Goal: Task Accomplishment & Management: Use online tool/utility

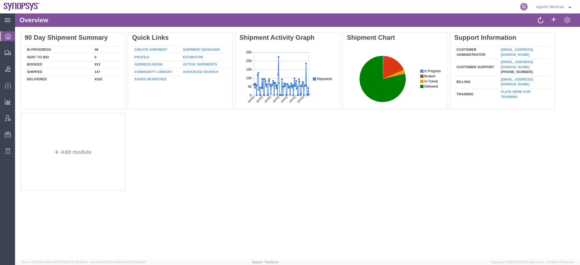
click at [523, 6] on icon at bounding box center [524, 7] width 8 height 8
paste input "56776400"
type input "56776400"
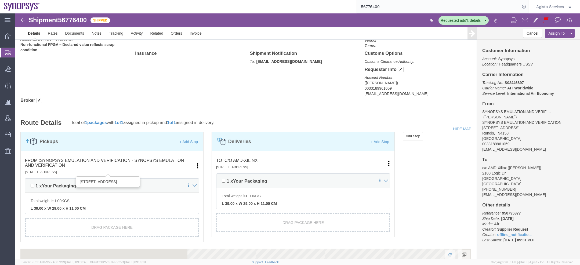
scroll to position [301, 0]
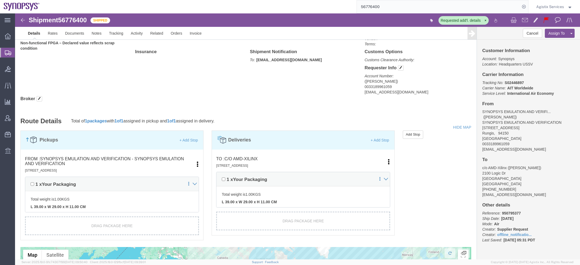
click link "Edit"
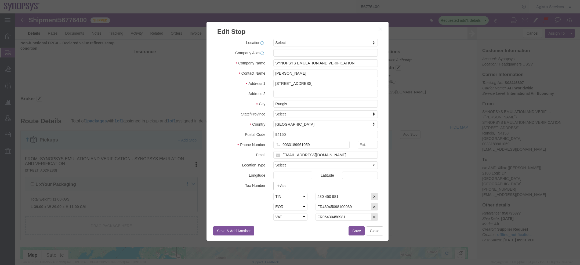
select select
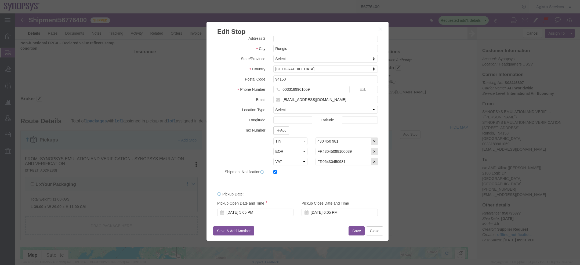
scroll to position [53, 0]
click icon "button"
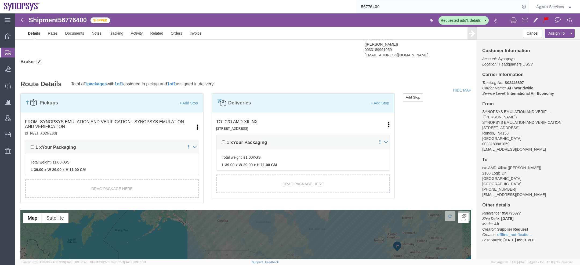
scroll to position [324, 0]
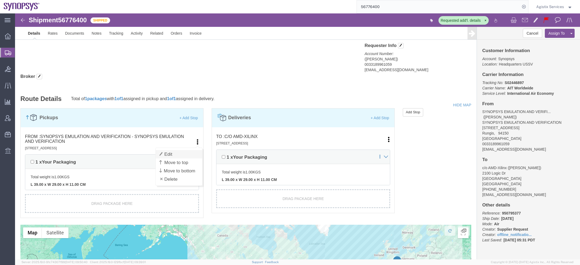
click link "Edit"
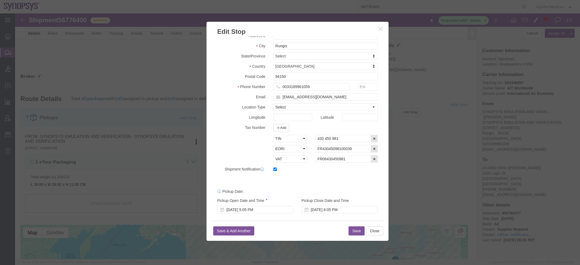
scroll to position [60, 0]
click select "Select EIN EORI TIN VAT Other"
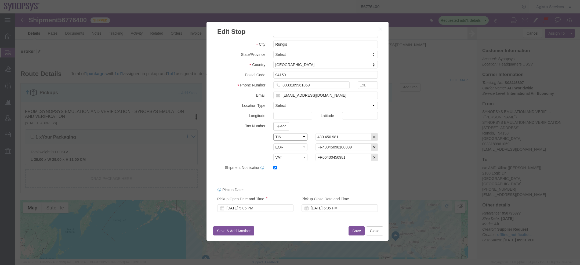
scroll to position [341, 0]
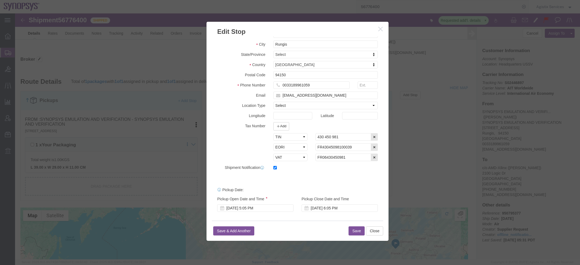
click icon "button"
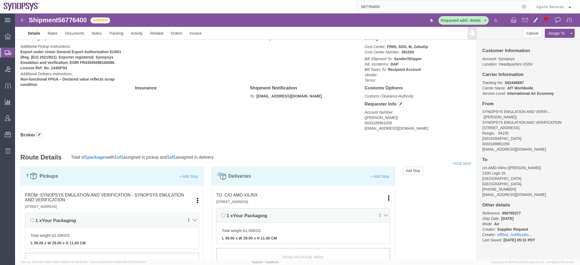
scroll to position [293, 0]
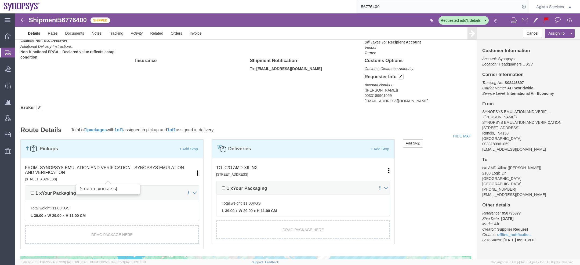
click small "6 Rue du Verseau, Rungis, 94150, FR"
click link "Edit"
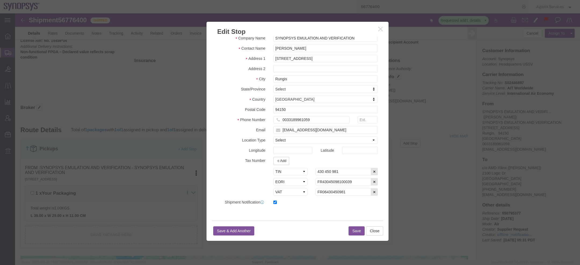
scroll to position [27, 0]
click icon "button"
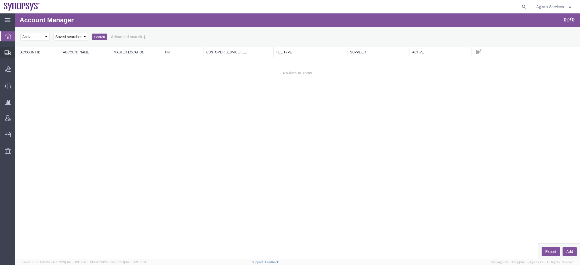
click at [0, 0] on span "Create Shipment" at bounding box center [0, 0] width 0 height 0
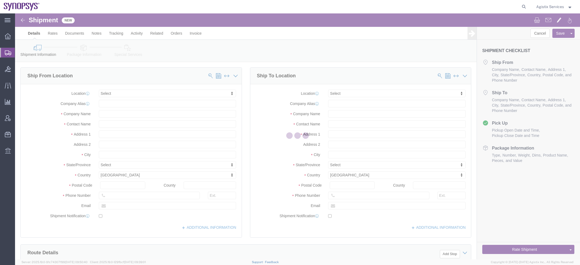
select select
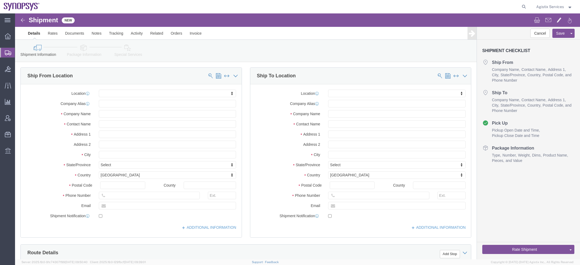
click link "Special Services"
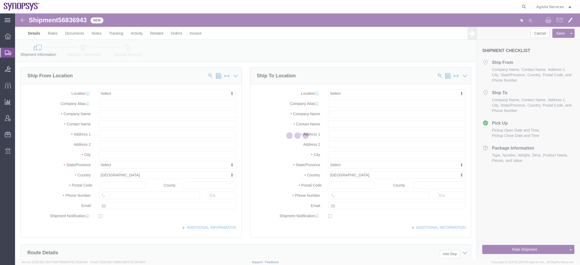
select select
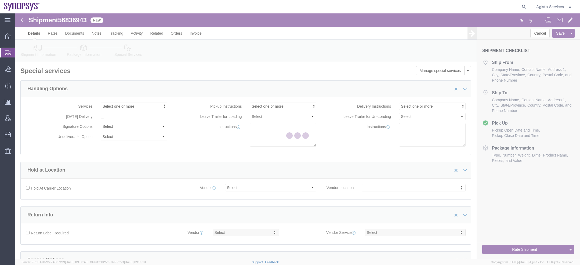
select select "COSTCENTER"
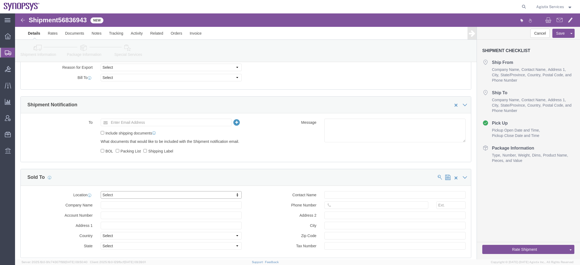
scroll to position [283, 0]
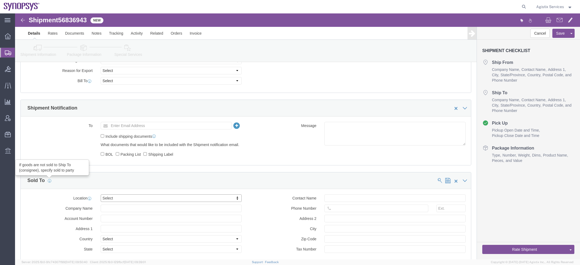
click icon
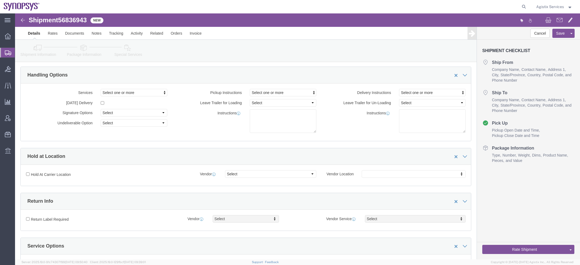
scroll to position [0, 0]
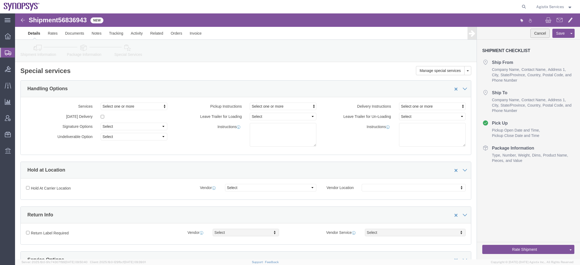
click button "Cancel"
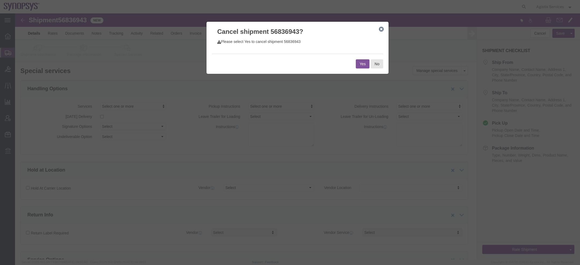
click button "Yes"
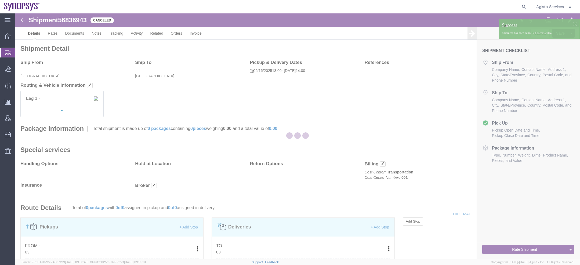
click at [566, 6] on span "Agistix Services" at bounding box center [554, 7] width 36 height 6
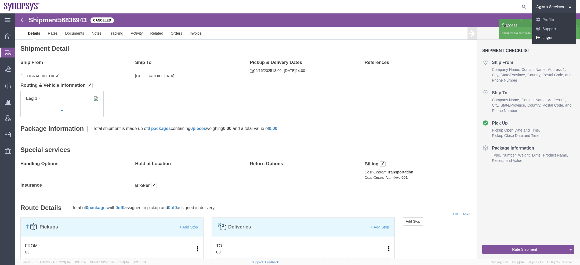
click at [544, 38] on link "Logout" at bounding box center [554, 37] width 44 height 9
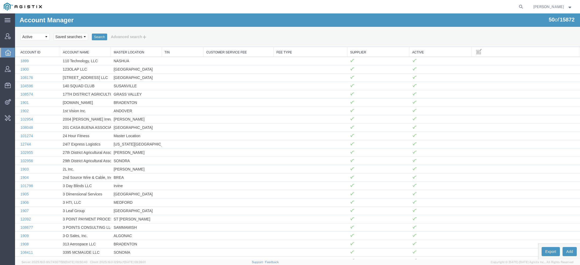
click at [516, 4] on agx-global-search at bounding box center [440, 6] width 172 height 13
click at [518, 5] on icon at bounding box center [521, 7] width 8 height 8
paste input "56642910"
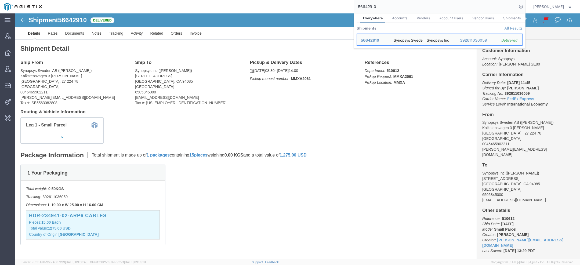
drag, startPoint x: 380, startPoint y: 7, endPoint x: 307, endPoint y: 3, distance: 73.7
click at [350, 5] on div "56642910 Everywhere Accounts Vendors Account Users Vendor Users Shipments Shipm…" at bounding box center [285, 6] width 479 height 13
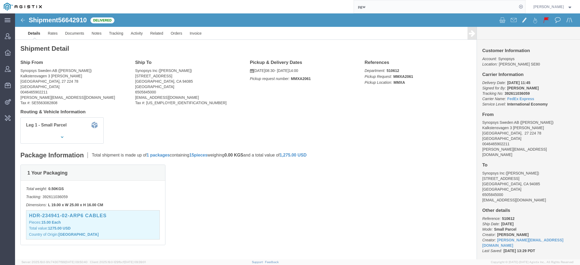
type input "pgw"
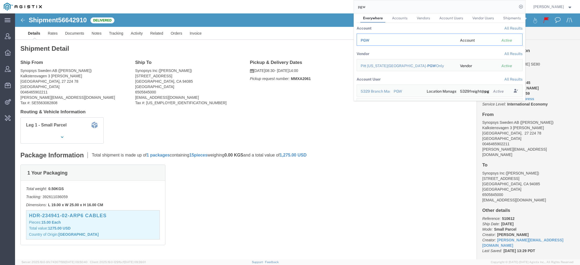
click at [374, 36] on td "PGW" at bounding box center [407, 40] width 100 height 12
click at [368, 38] on span "PGW" at bounding box center [365, 40] width 9 height 4
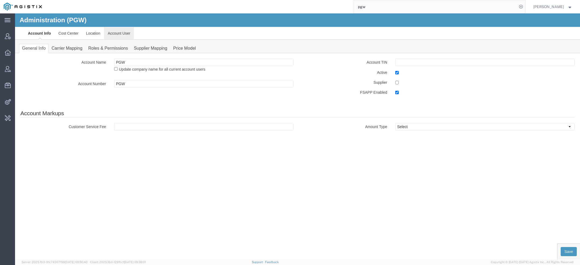
click at [114, 37] on link "Account User" at bounding box center [119, 33] width 30 height 13
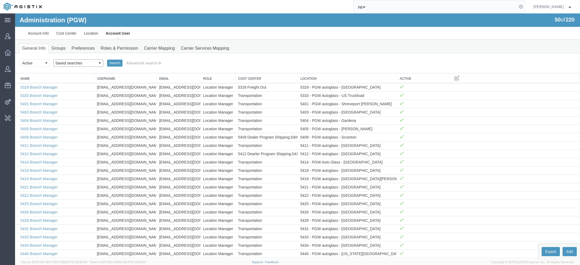
click at [72, 60] on select "Saved searches Exclude Branch Manager Jason Offline user" at bounding box center [78, 63] width 50 height 8
select select "Offline user"
click at [53, 59] on select "Saved searches Exclude Branch Manager Jason Offline user" at bounding box center [78, 63] width 50 height 8
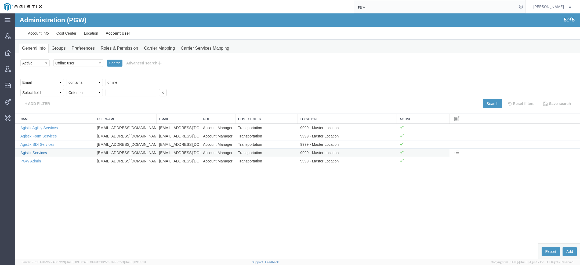
click at [35, 152] on link "Agistix Services" at bounding box center [33, 153] width 27 height 4
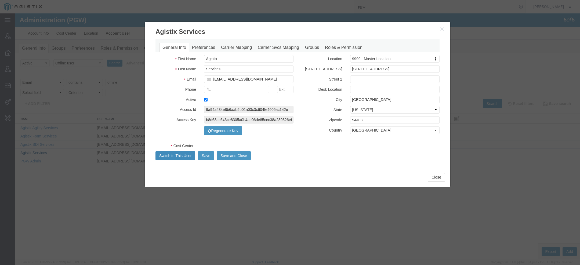
select select "COSTCENTER"
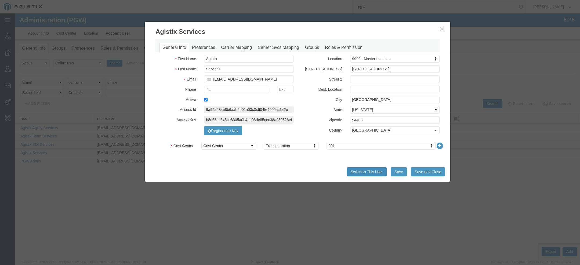
click at [373, 172] on button "Switch to This User" at bounding box center [367, 171] width 40 height 9
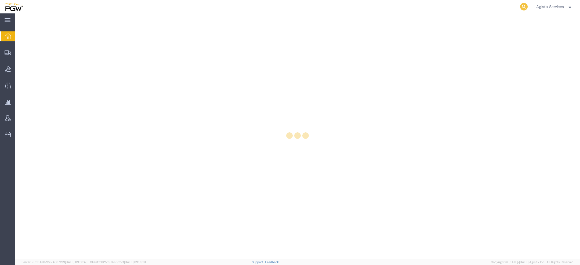
click at [524, 6] on icon at bounding box center [524, 7] width 8 height 8
paste input "577107207"
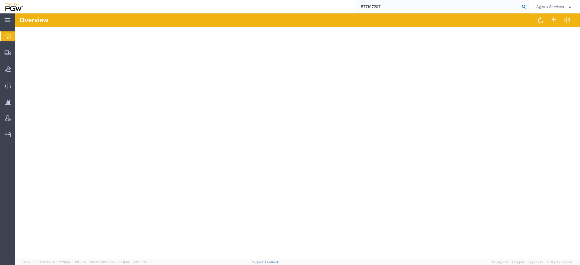
type input "577107207"
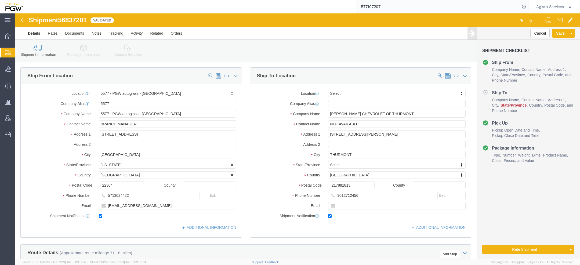
select select "28381"
select select
click input "217881813"
click input "21788"
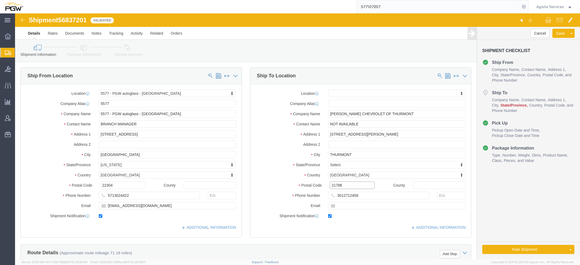
type input "21788"
select select
type input "mar"
select select
select select "MD"
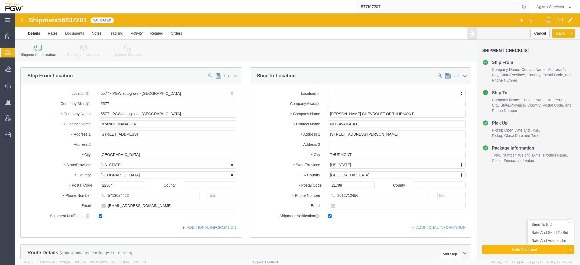
click button "Rate Shipment"
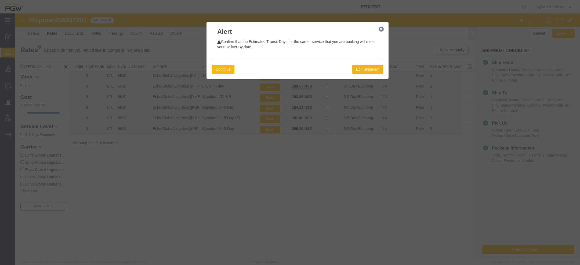
click at [226, 65] on button "Continue" at bounding box center [223, 69] width 23 height 9
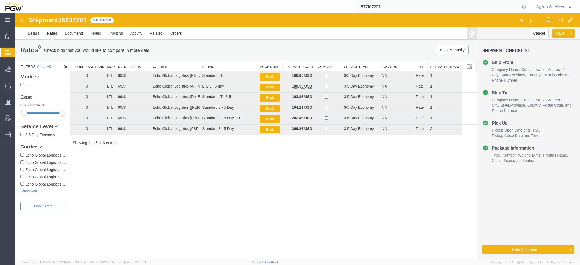
click at [272, 78] on button "Book" at bounding box center [270, 77] width 20 height 8
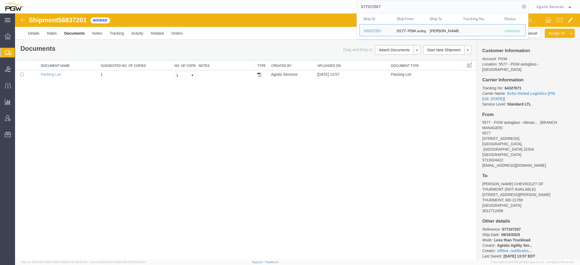
drag, startPoint x: 396, startPoint y: 9, endPoint x: 316, endPoint y: -2, distance: 80.8
click at [316, 0] on html "main_menu Created with Sketch. Collapse Menu Overview Shipments Shipment Manage…" at bounding box center [290, 132] width 580 height 265
paste input "6836635"
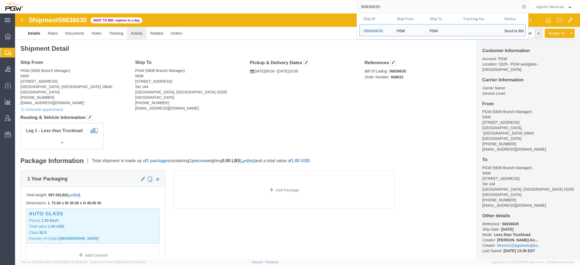
click link "Activity"
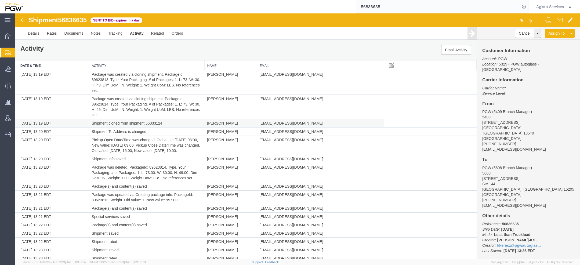
click at [148, 123] on td "Shipment cloned from shipment 56333124" at bounding box center [146, 123] width 115 height 8
copy td "56333124"
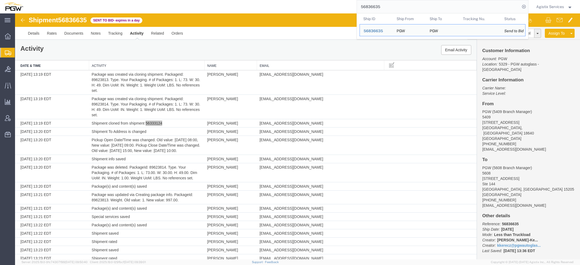
drag, startPoint x: 399, startPoint y: 13, endPoint x: 342, endPoint y: 10, distance: 56.7
click at [352, 10] on div "56836635 Ship ID Ship From Ship To Tracking Nu. Status Ship ID 56836635 Ship Fr…" at bounding box center [277, 6] width 501 height 13
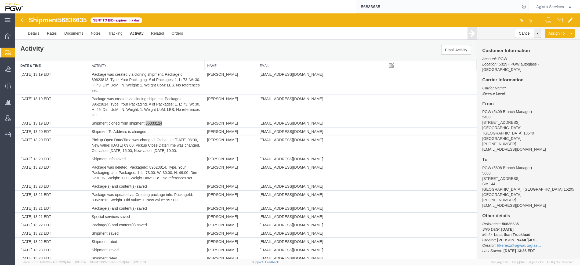
paste input "56333124"
type input "56836635"
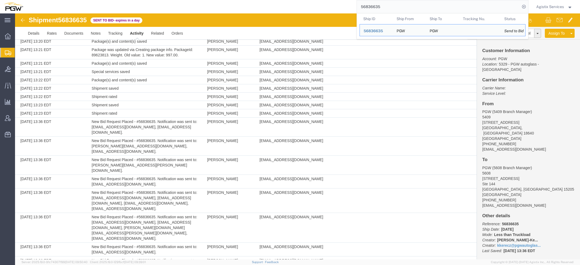
scroll to position [168, 0]
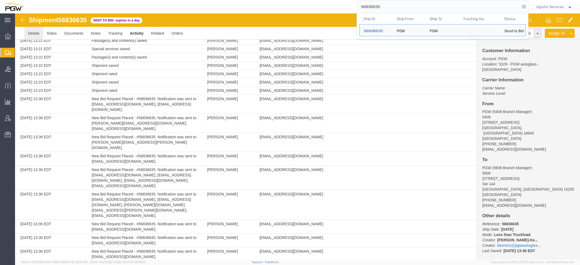
click at [37, 32] on link "Details" at bounding box center [33, 33] width 19 height 13
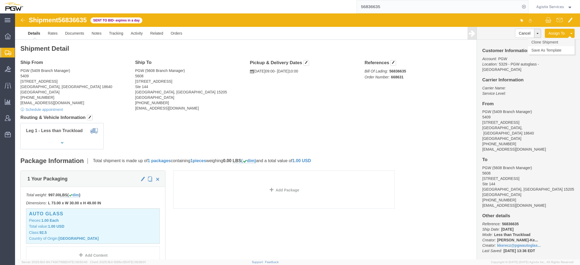
click link "Clone Shipment"
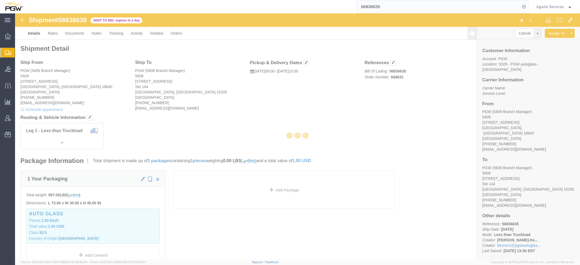
select select "61931"
select select "28407"
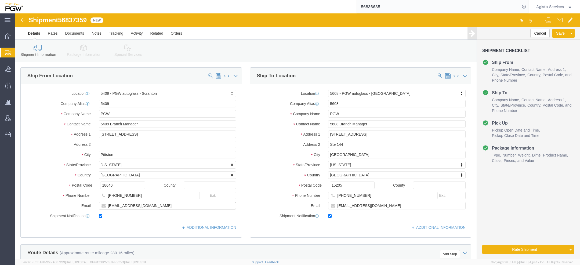
click input "[EMAIL_ADDRESS][DOMAIN_NAME]"
click input "checkbox"
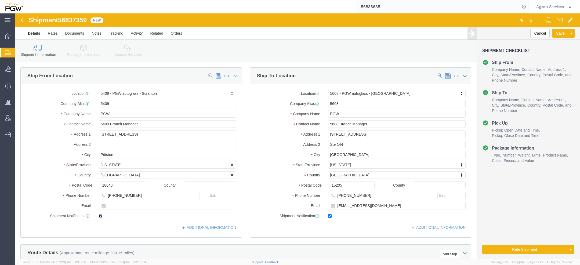
checkbox input "false"
drag, startPoint x: 384, startPoint y: 192, endPoint x: 262, endPoint y: 177, distance: 122.7
click div "Location 5608 - PGW autoglass - Pittsburgh Select My Profile Location 5303 - PG…"
click label
click input "checkbox"
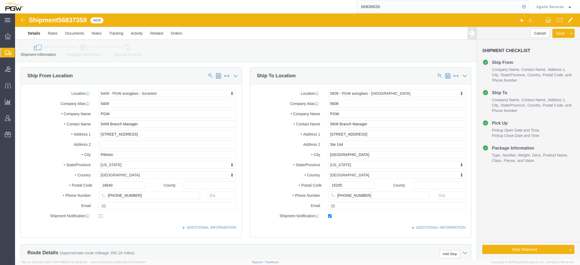
click label
click input "checkbox"
checkbox input "false"
click input "5409 Branch Manager"
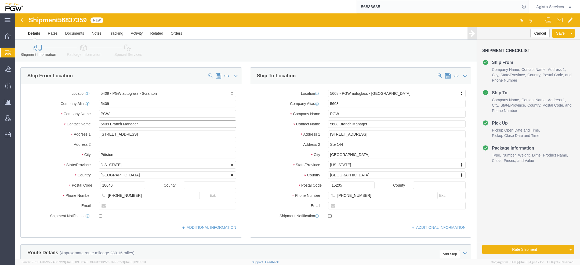
click input "5409 Branch Manager"
type input "TEST KH"
drag, startPoint x: 354, startPoint y: 112, endPoint x: 227, endPoint y: 109, distance: 127.0
click div "Contact Name 5608 Branch Manager"
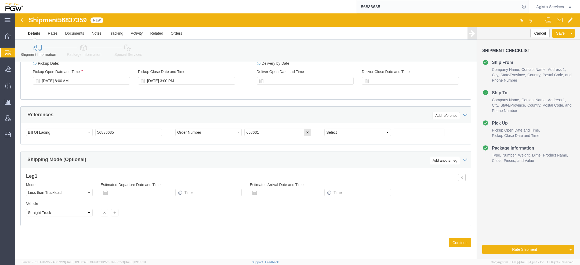
scroll to position [299, 0]
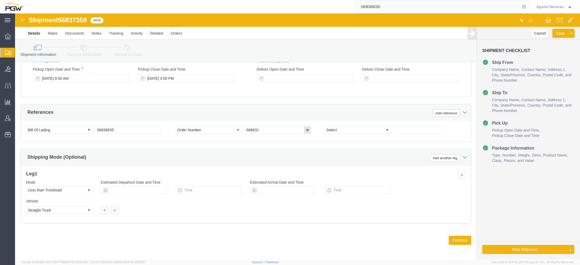
type input "TEST KH"
click input "56836635"
drag, startPoint x: 95, startPoint y: 116, endPoint x: 49, endPoint y: 112, distance: 46.0
click div "Select Account Type Activity ID Airline Appointment Number ASN Batch Request # …"
type input "TESTKH"
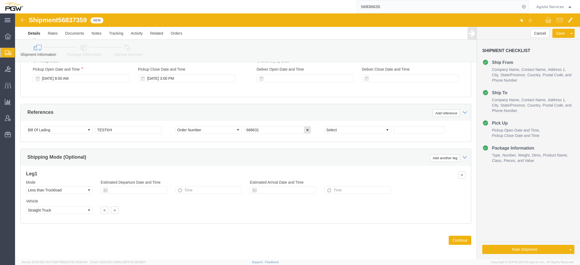
click icon
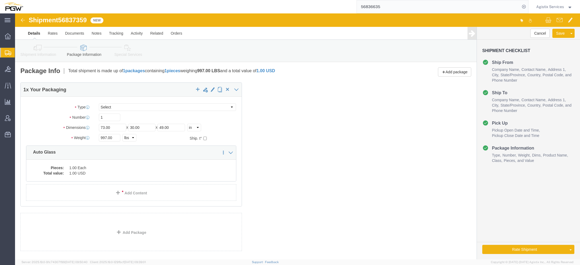
click icon
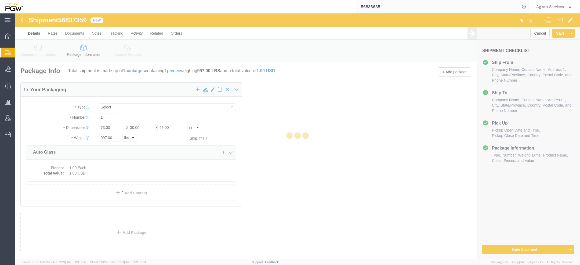
select select
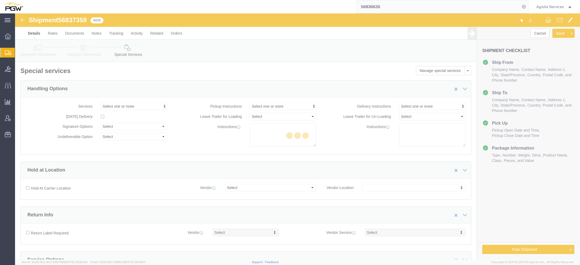
select select "COSTCENTER"
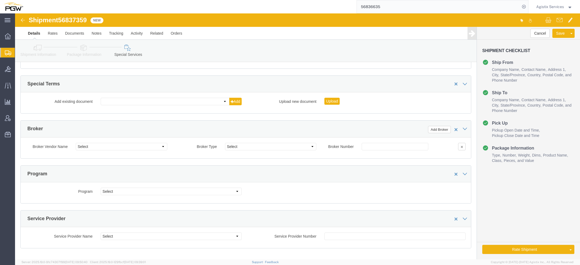
scroll to position [744, 0]
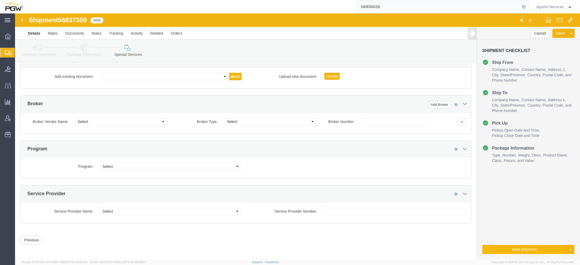
click button "Rate Shipment"
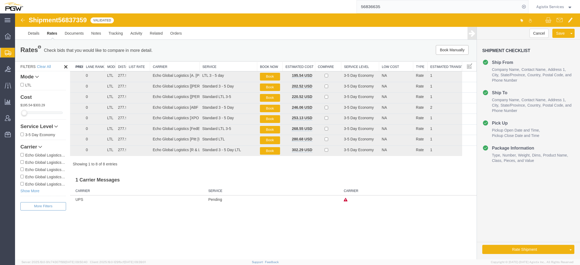
scroll to position [0, 0]
click at [535, 32] on button "Cancel" at bounding box center [538, 33] width 19 height 9
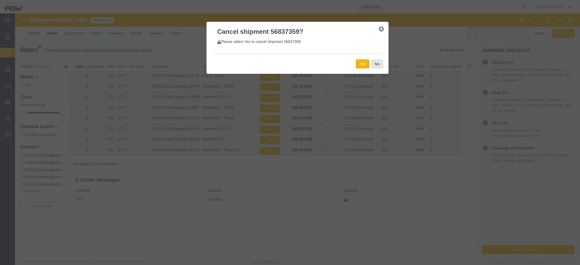
click at [382, 29] on icon "button" at bounding box center [381, 29] width 5 height 4
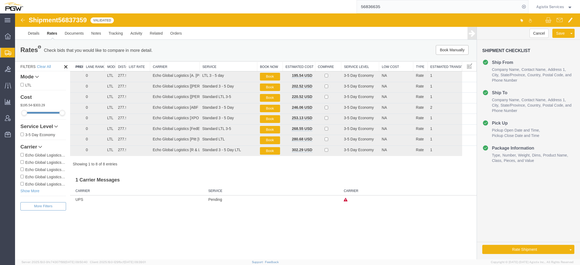
click at [79, 20] on span "56837359" at bounding box center [72, 19] width 29 height 7
click at [79, 21] on span "56837359" at bounding box center [72, 19] width 29 height 7
copy span "56837359"
click at [556, 8] on span "Agistix Services" at bounding box center [550, 7] width 28 height 6
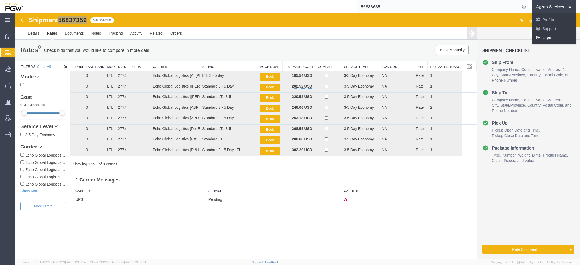
click at [547, 38] on link "Logout" at bounding box center [554, 37] width 44 height 9
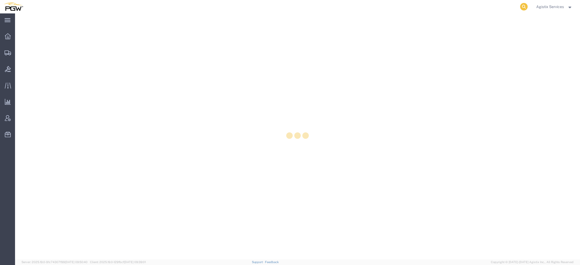
click at [526, 7] on icon at bounding box center [524, 7] width 8 height 8
paste input "56333124"
type input "56333124"
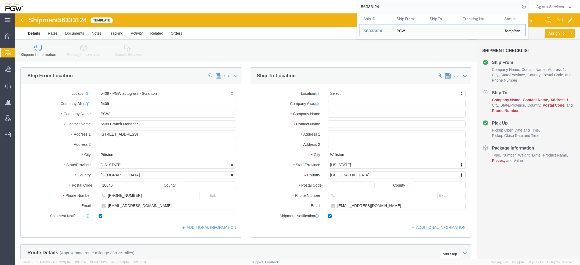
select select "61931"
select select
drag, startPoint x: 383, startPoint y: 6, endPoint x: 244, endPoint y: 6, distance: 138.8
click at [260, 6] on div "56333124 Ship ID Ship From Ship To Tracking Nu. Status Ship ID 56333124 Ship Fr…" at bounding box center [277, 6] width 501 height 13
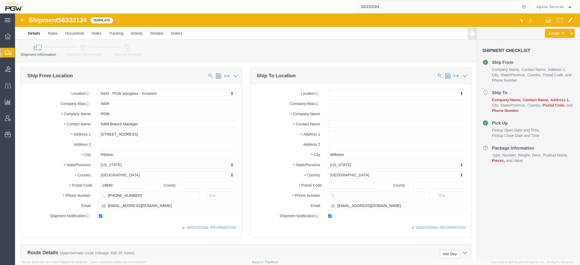
paste input "836635"
type input "56836635"
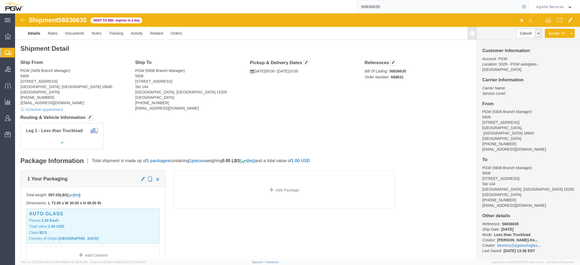
click link "Details"
click link "Rates"
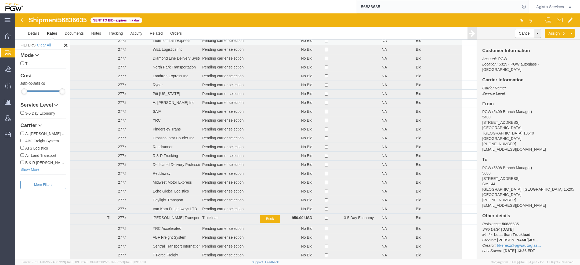
scroll to position [31, 0]
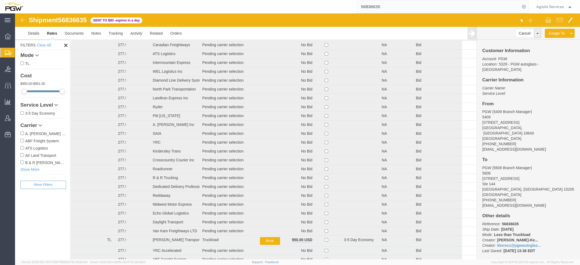
click at [78, 21] on span "56836635" at bounding box center [72, 19] width 29 height 7
click at [82, 19] on span "56836635" at bounding box center [72, 19] width 29 height 7
copy span "56836635"
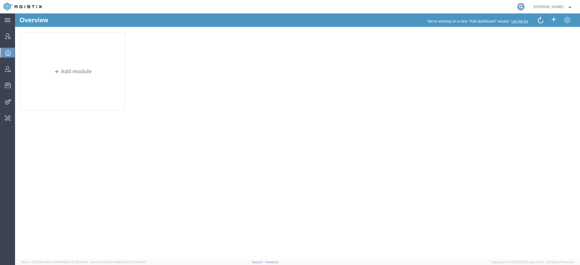
click at [519, 5] on icon at bounding box center [521, 7] width 8 height 8
type input "pgw"
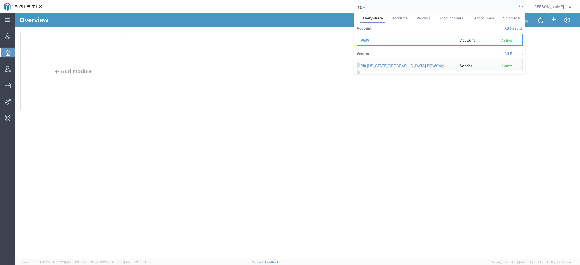
click at [374, 42] on div "PGW" at bounding box center [407, 41] width 92 height 6
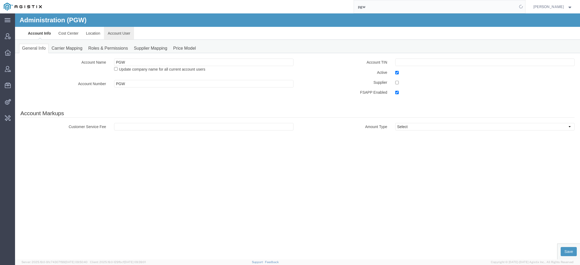
click at [117, 35] on link "Account User" at bounding box center [119, 33] width 30 height 13
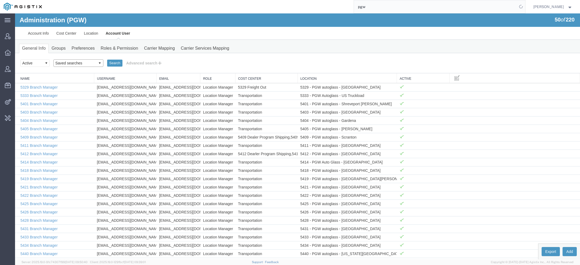
click at [88, 63] on select "Saved searches Exclude Branch Manager Jason Offline user" at bounding box center [78, 63] width 50 height 8
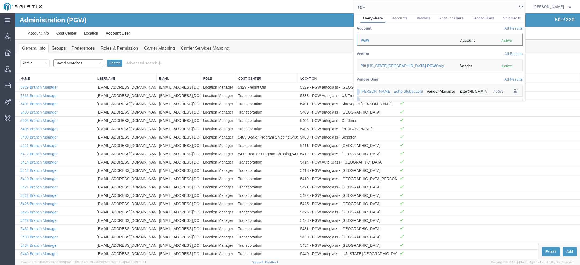
click at [78, 63] on select "Saved searches Exclude Branch Manager Jason Offline user" at bounding box center [78, 63] width 50 height 8
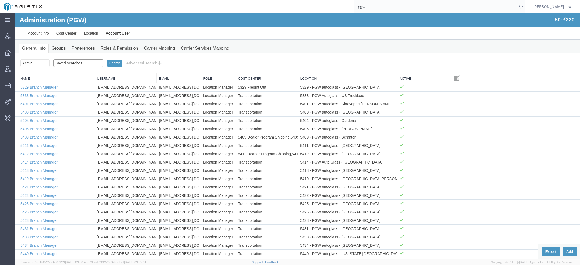
select select "Exclude Branch Manager"
click at [53, 59] on select "Saved searches Exclude Branch Manager Jason Offline user" at bounding box center [78, 63] width 50 height 8
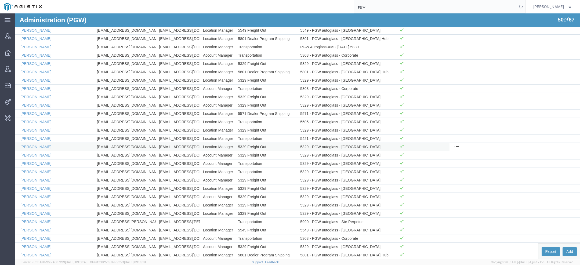
scroll to position [282, 0]
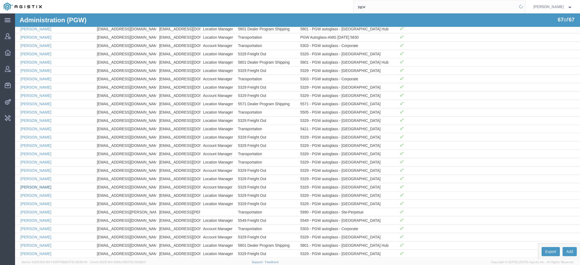
click at [47, 185] on link "Ksenia Gushchina-Kerecz" at bounding box center [35, 187] width 31 height 4
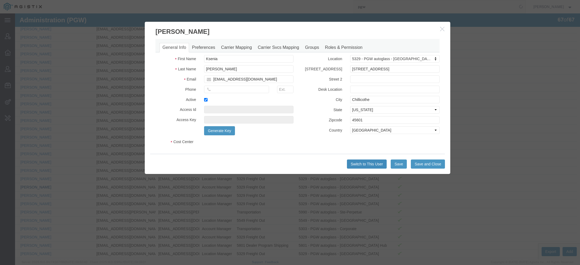
select select "COSTCENTER"
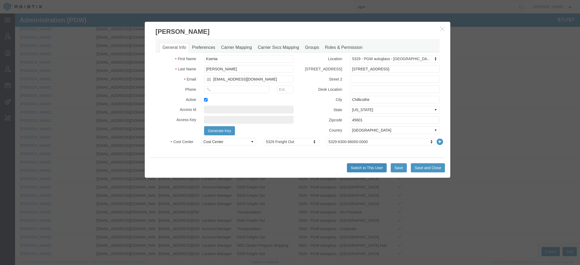
click at [357, 169] on button "Switch to This User" at bounding box center [367, 167] width 40 height 9
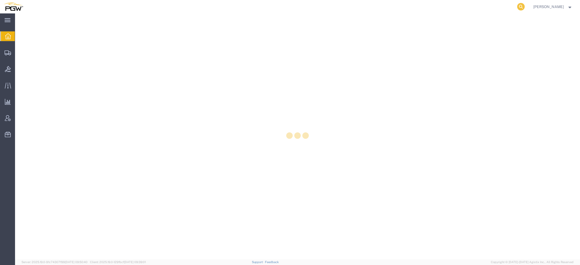
click at [517, 4] on icon at bounding box center [521, 7] width 8 height 8
paste input "56837359"
type input "56837359"
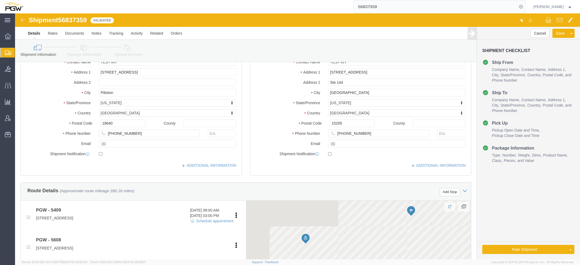
scroll to position [65, 0]
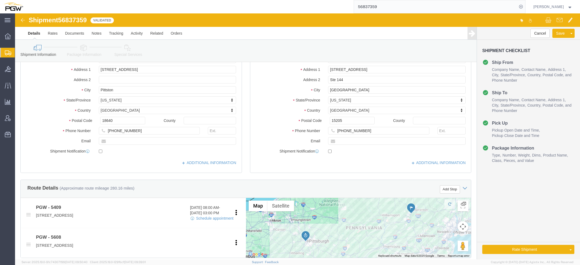
select select "61931"
select select "28407"
drag, startPoint x: 495, startPoint y: 234, endPoint x: 361, endPoint y: 175, distance: 146.0
click button "Rate Shipment"
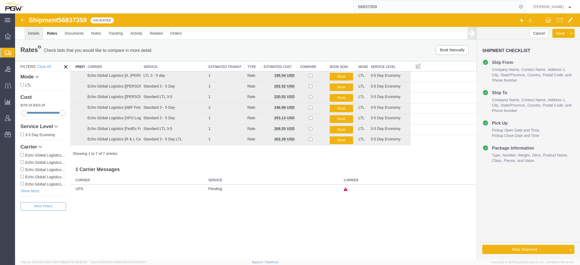
click at [35, 35] on link "Details" at bounding box center [33, 33] width 19 height 13
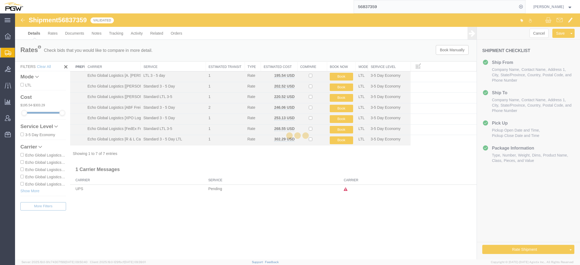
select select "61931"
select select "28407"
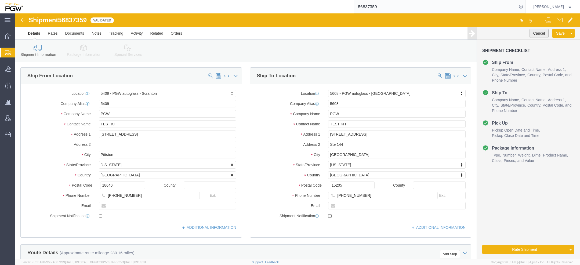
click button "Cancel"
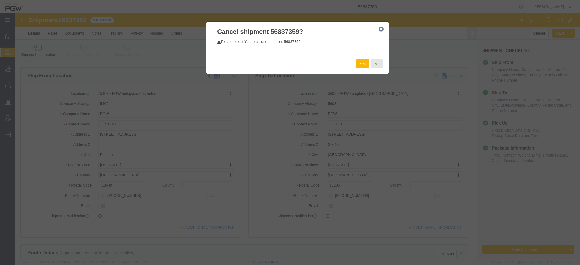
click button "Yes"
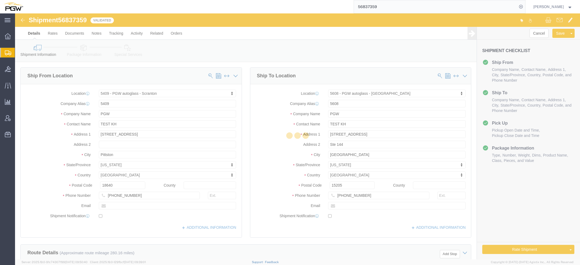
click at [356, 8] on input "56837359" at bounding box center [435, 6] width 163 height 13
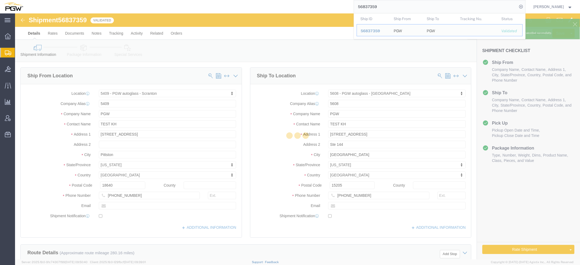
paste input "6635"
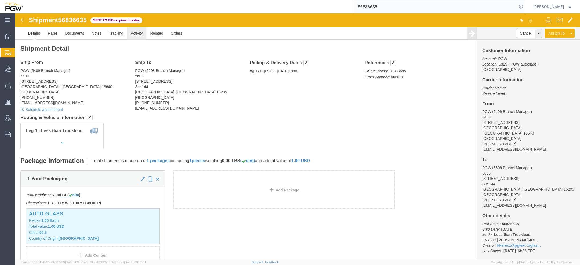
click link "Activity"
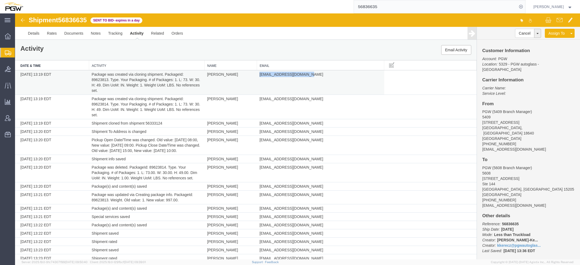
drag, startPoint x: 258, startPoint y: 74, endPoint x: 305, endPoint y: 73, distance: 47.5
click at [305, 73] on td "kkerecz@pgwautoglass.com" at bounding box center [320, 82] width 127 height 24
click at [209, 75] on td "Ksenia Gushchina-Kerecz" at bounding box center [230, 82] width 52 height 24
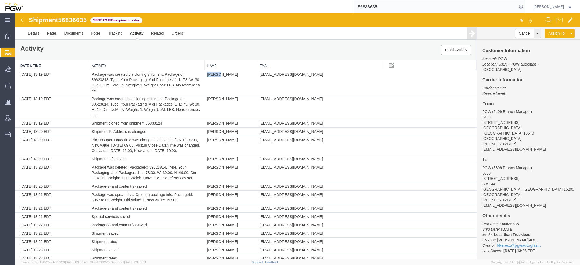
copy td "Ksenia"
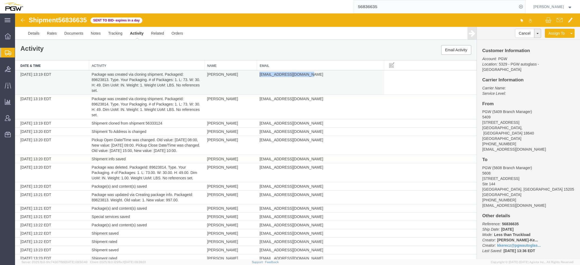
drag, startPoint x: 258, startPoint y: 75, endPoint x: 304, endPoint y: 75, distance: 46.2
click at [304, 75] on span "kkerecz@pgwautoglass.com" at bounding box center [291, 74] width 64 height 4
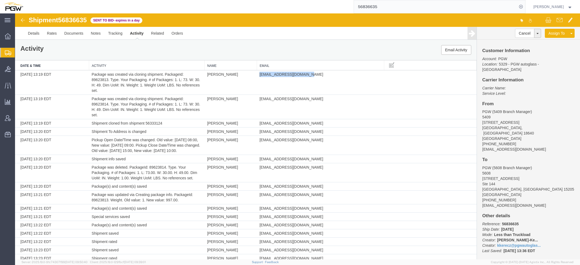
copy span "kkerecz@pgwautoglass.com"
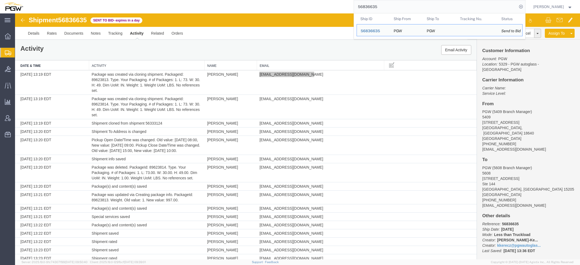
drag, startPoint x: 364, startPoint y: 6, endPoint x: 175, endPoint y: 3, distance: 188.8
click at [186, 5] on div "56836635 Ship ID Ship From Ship To Tracking Nu. Status Ship ID 56836635 Ship Fr…" at bounding box center [276, 6] width 499 height 13
paste input "7373"
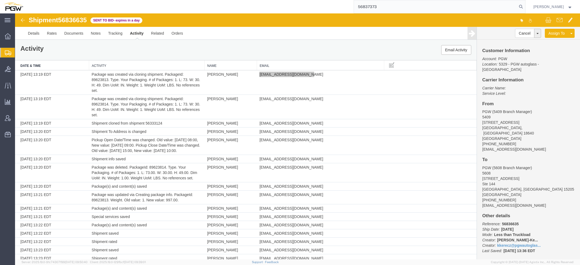
type input "56837373"
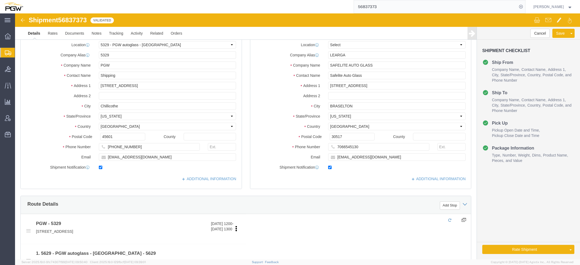
select select "28253"
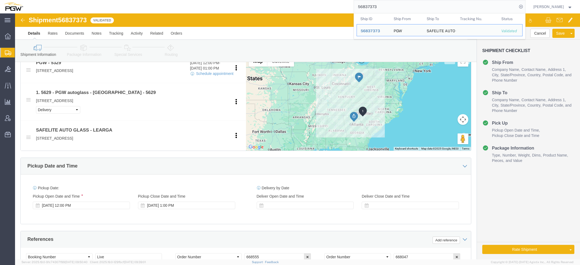
scroll to position [271, 0]
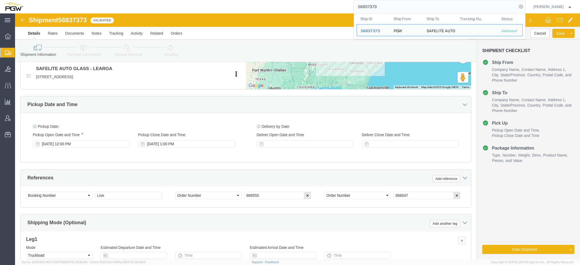
click icon
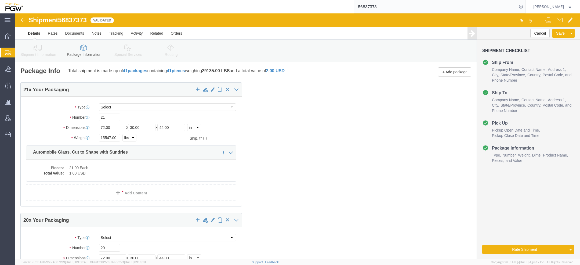
click at [533, 9] on span "Ksenia Gushchina-Kerecz" at bounding box center [548, 7] width 31 height 6
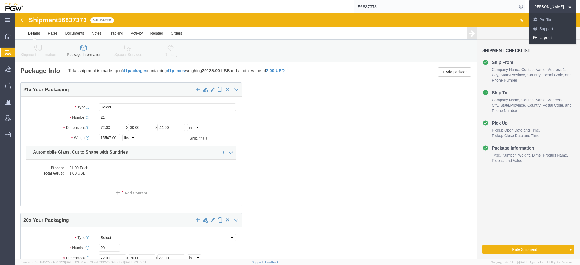
click at [532, 38] on link "Logout" at bounding box center [552, 37] width 47 height 9
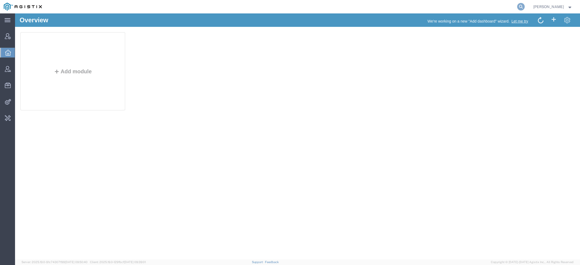
click at [521, 4] on icon at bounding box center [521, 7] width 8 height 8
type input "pgw"
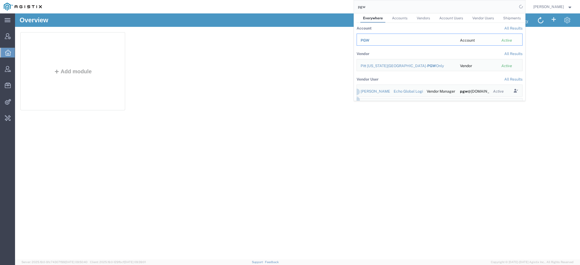
click at [381, 43] on td "PGW" at bounding box center [407, 40] width 100 height 12
click at [375, 43] on td "PGW" at bounding box center [407, 40] width 100 height 12
click at [371, 38] on div "PGW" at bounding box center [407, 41] width 92 height 6
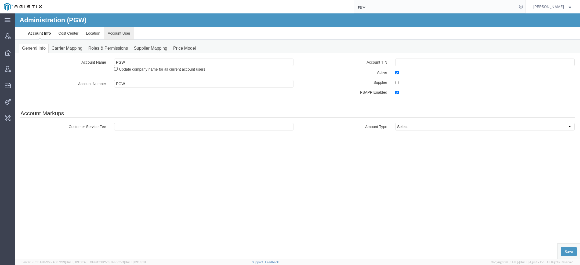
click at [124, 35] on link "Account User" at bounding box center [119, 33] width 30 height 13
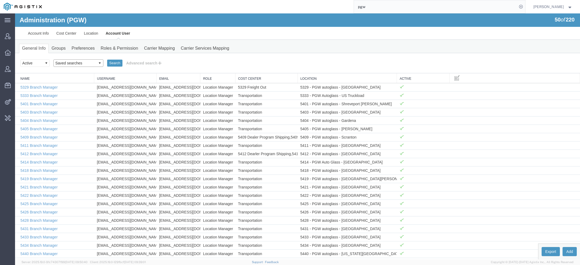
click at [71, 64] on select "Saved searches Exclude Branch Manager [PERSON_NAME] Offline user" at bounding box center [78, 63] width 50 height 8
select select "Offline user"
click at [53, 59] on select "Saved searches Exclude Branch Manager [PERSON_NAME] Offline user" at bounding box center [78, 63] width 50 height 8
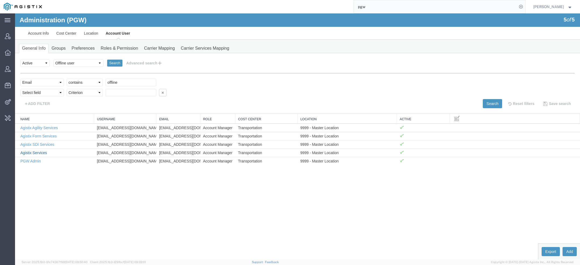
click at [41, 151] on link "Agistix Services" at bounding box center [33, 153] width 27 height 4
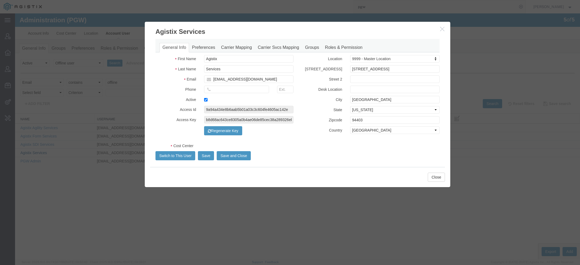
select select "COSTCENTER"
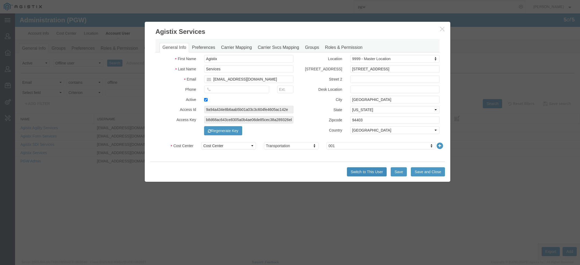
click at [361, 174] on button "Switch to This User" at bounding box center [367, 171] width 40 height 9
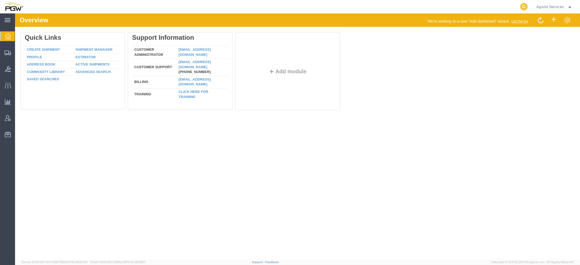
click at [522, 7] on icon at bounding box center [524, 7] width 8 height 8
paste input "944106917"
type input "944106917"
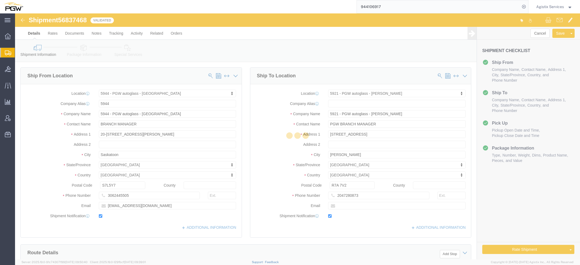
select select "28523"
select select "28507"
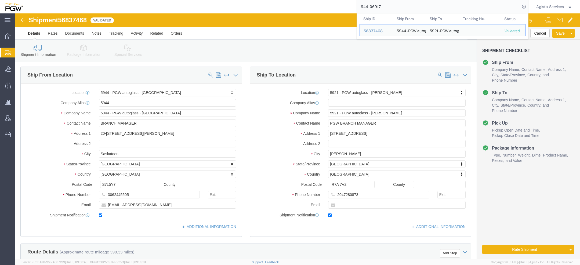
scroll to position [299, 0]
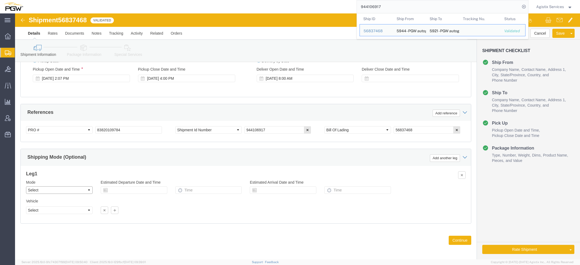
click select "Select Air Less than Truckload Multi-Leg Ocean Freight Rail Small Parcel Truckl…"
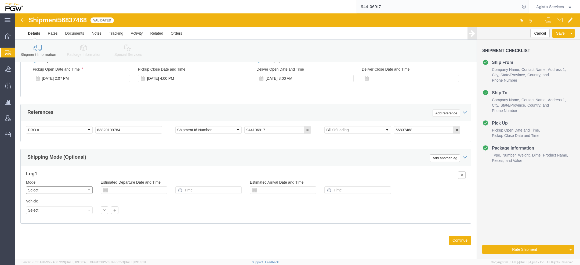
select select "LTL"
click select "Select Air Less than Truckload Multi-Leg Ocean Freight Rail Small Parcel Truckl…"
click button "Rate Shipment"
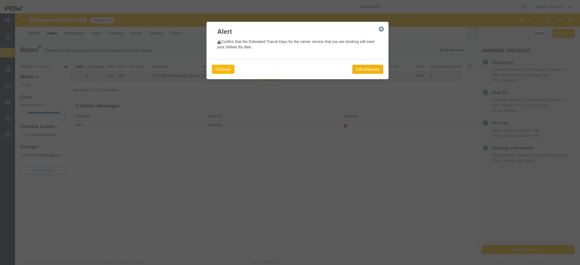
click at [220, 70] on button "Continue" at bounding box center [223, 69] width 23 height 9
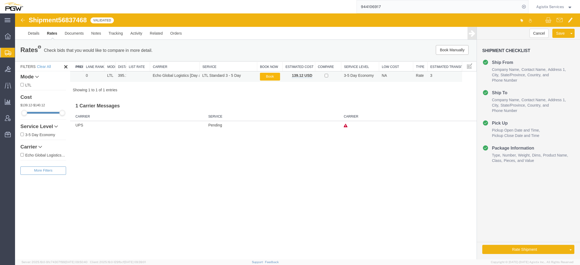
click at [272, 77] on button "Book" at bounding box center [270, 77] width 20 height 8
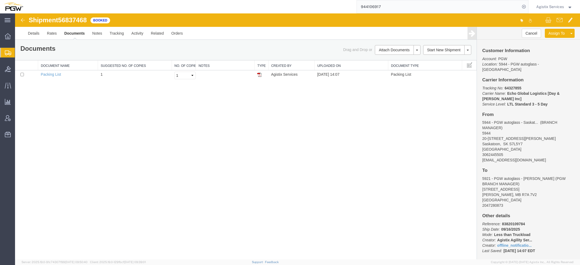
click at [541, 5] on span "Agistix Services" at bounding box center [550, 7] width 28 height 6
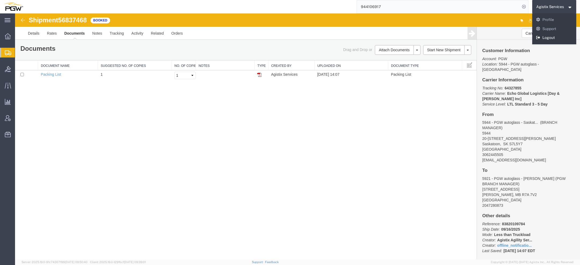
click at [551, 37] on link "Logout" at bounding box center [554, 37] width 44 height 9
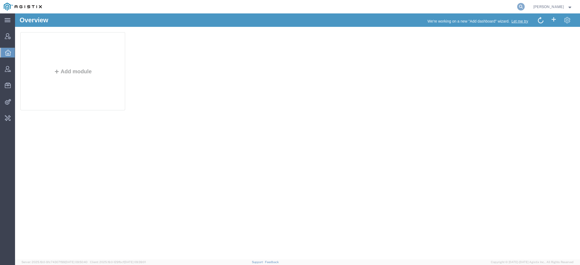
click at [525, 8] on icon at bounding box center [521, 7] width 8 height 8
type input "pgw"
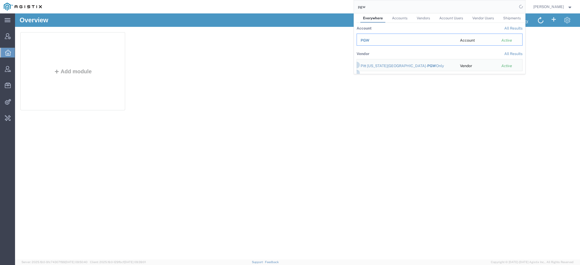
drag, startPoint x: 352, startPoint y: 25, endPoint x: 366, endPoint y: 38, distance: 19.8
click at [366, 38] on span "PGW" at bounding box center [365, 40] width 9 height 4
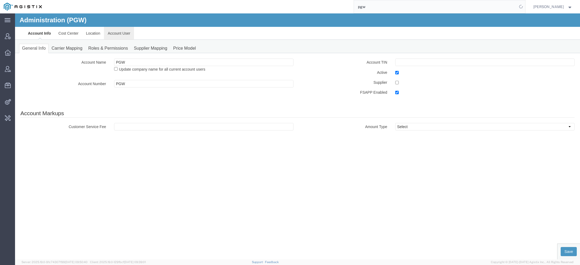
click at [116, 34] on link "Account User" at bounding box center [119, 33] width 30 height 13
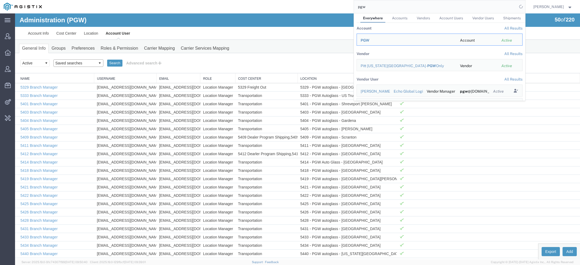
click at [79, 61] on select "Saved searches Exclude Branch Manager Jason Offline user" at bounding box center [78, 63] width 50 height 8
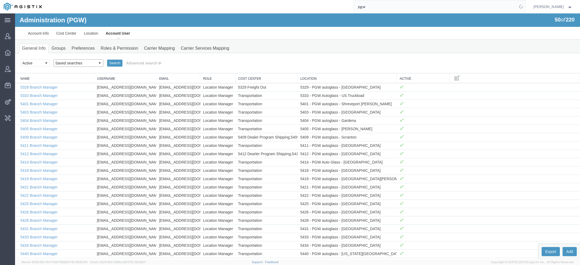
select select "Exclude Branch Manager"
click at [53, 59] on select "Saved searches Exclude Branch Manager Jason Offline user" at bounding box center [78, 63] width 50 height 8
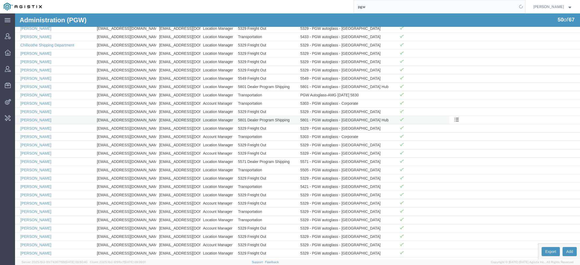
scroll to position [282, 0]
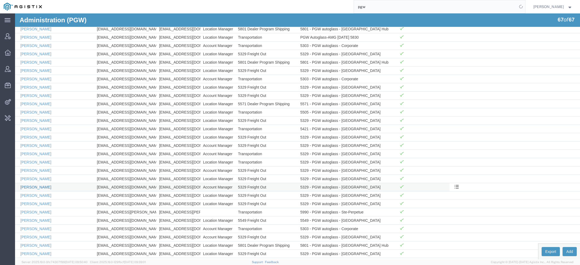
click at [30, 185] on link "Ksenia Gushchina-Kerecz" at bounding box center [35, 187] width 31 height 4
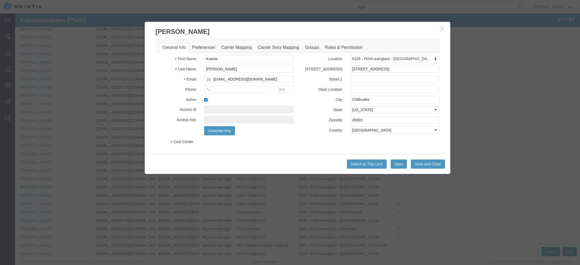
select select "COSTCENTER"
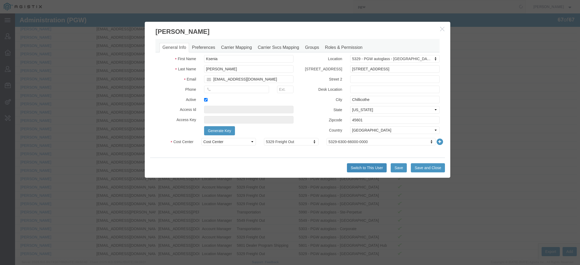
click at [361, 170] on button "Switch to This User" at bounding box center [367, 167] width 40 height 9
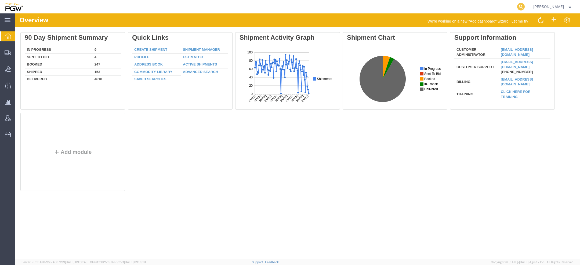
click at [517, 4] on icon at bounding box center [521, 7] width 8 height 8
paste input "56836635"
type input "56836635"
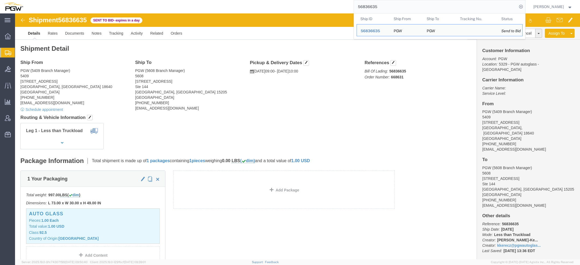
click at [544, 6] on span "[PERSON_NAME]" at bounding box center [548, 7] width 31 height 6
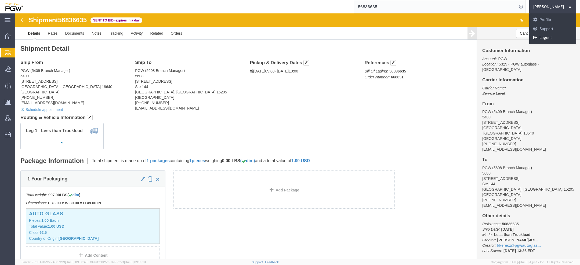
click at [535, 37] on link "Logout" at bounding box center [552, 37] width 47 height 9
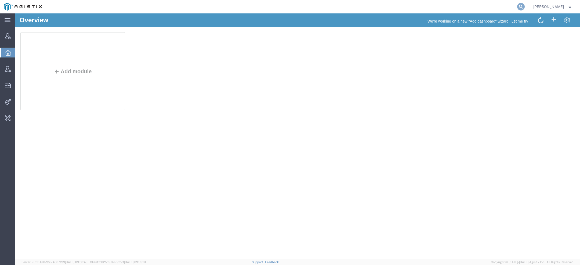
click at [522, 5] on icon at bounding box center [521, 7] width 8 height 8
paste input "S02454443"
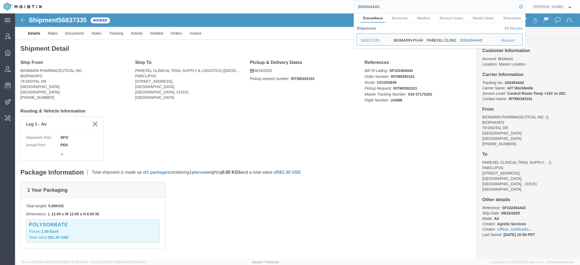
drag, startPoint x: 380, startPoint y: 7, endPoint x: 321, endPoint y: 1, distance: 59.6
click at [335, 3] on div "S02454443 Everywhere Accounts Vendors Account Users Vendor Users Shipments Ship…" at bounding box center [285, 6] width 479 height 13
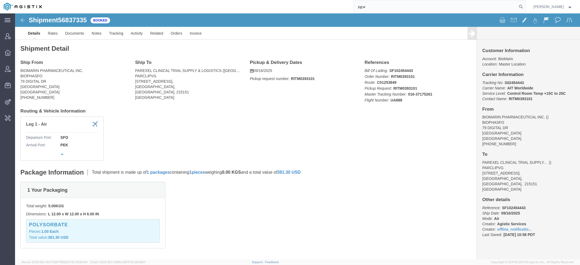
type input "pgw"
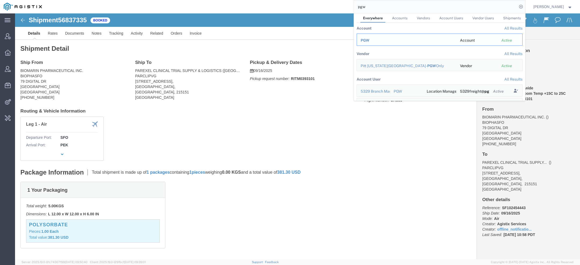
click at [364, 41] on span "PGW" at bounding box center [365, 40] width 9 height 4
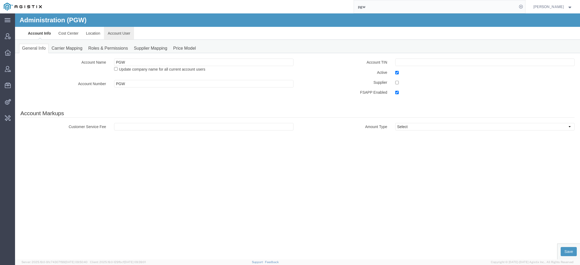
click at [119, 31] on link "Account User" at bounding box center [119, 33] width 30 height 13
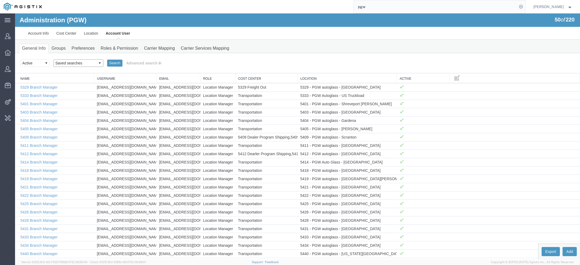
click at [87, 61] on select "Saved searches Exclude Branch Manager [PERSON_NAME] Offline user" at bounding box center [78, 63] width 50 height 8
select select "Offline user"
click at [53, 59] on select "Saved searches Exclude Branch Manager [PERSON_NAME] Offline user" at bounding box center [78, 63] width 50 height 8
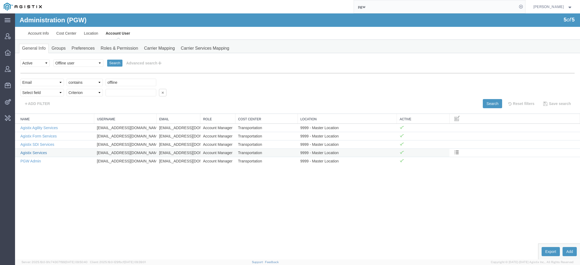
click at [37, 153] on link "Agistix Services" at bounding box center [33, 153] width 27 height 4
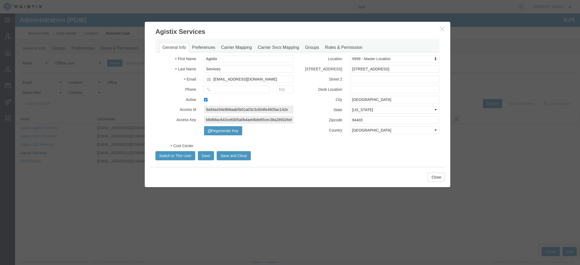
select select "COSTCENTER"
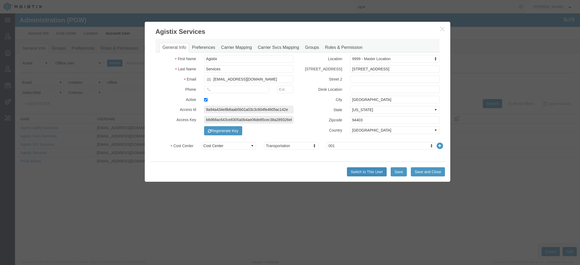
click at [364, 173] on button "Switch to This User" at bounding box center [367, 171] width 40 height 9
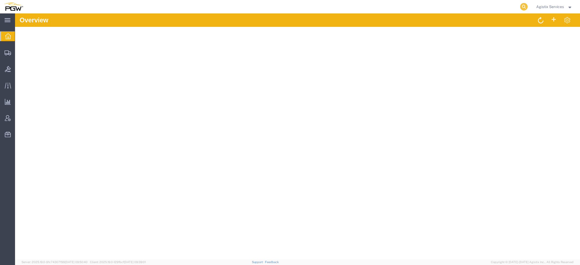
click at [521, 8] on icon at bounding box center [524, 7] width 8 height 8
paste input "944106919"
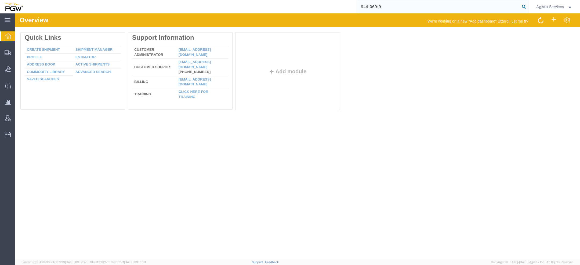
type input "944106919"
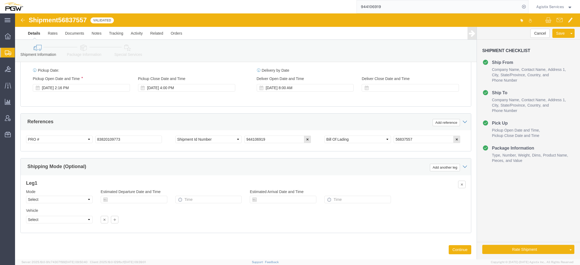
scroll to position [299, 0]
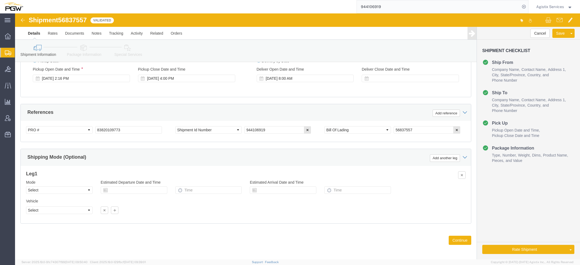
select select "28523"
select select "28529"
click select "Select Air Less than Truckload Multi-Leg Ocean Freight Rail Small Parcel Truckl…"
select select "LTL"
click select "Select Air Less than Truckload Multi-Leg Ocean Freight Rail Small Parcel Truckl…"
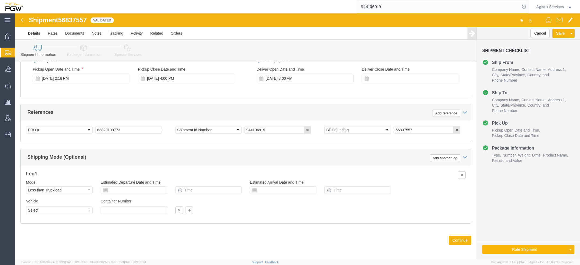
click button "Rate Shipment"
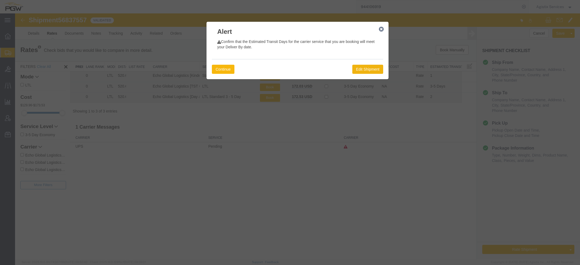
click at [225, 68] on button "Continue" at bounding box center [223, 69] width 23 height 9
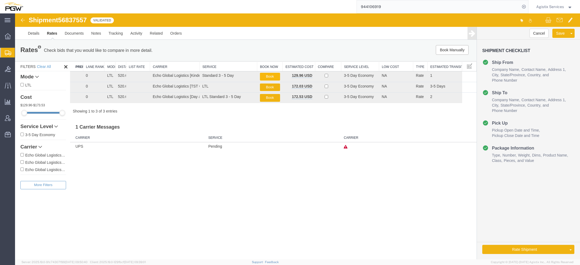
click at [276, 75] on button "Book" at bounding box center [270, 77] width 20 height 8
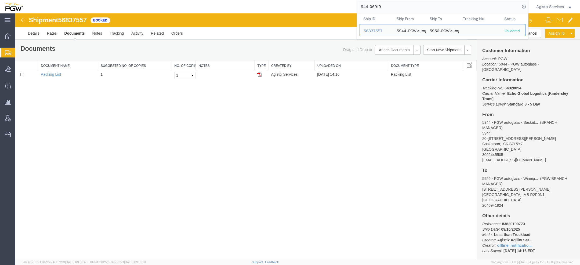
drag, startPoint x: 403, startPoint y: 7, endPoint x: 285, endPoint y: -6, distance: 118.4
click at [285, 0] on html "main_menu Created with Sketch. Collapse Menu Overview Shipments Shipment Manage…" at bounding box center [290, 132] width 580 height 265
paste input "8"
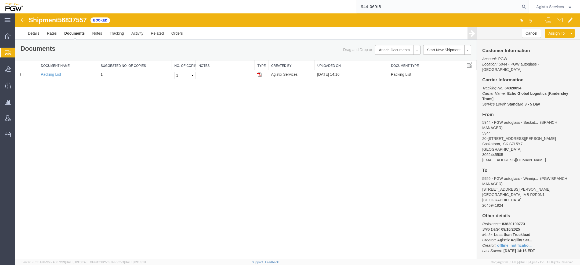
type input "944106918"
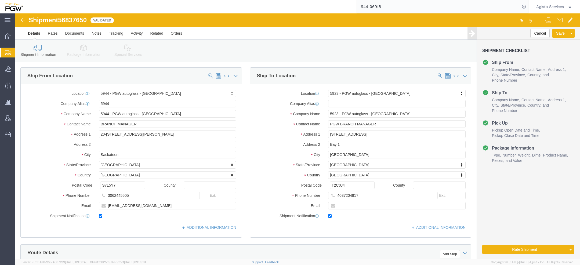
select select "28523"
select select "28509"
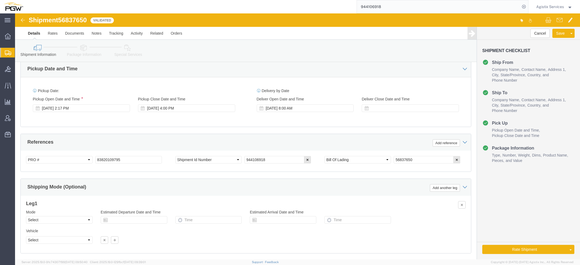
scroll to position [299, 0]
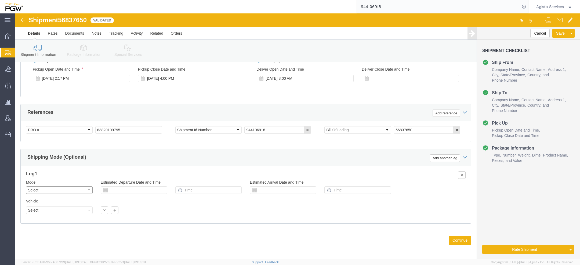
click select "Select Air Less than Truckload Multi-Leg Ocean Freight Rail Small Parcel Truckl…"
select select "LTL"
click select "Select Air Less than Truckload Multi-Leg Ocean Freight Rail Small Parcel Truckl…"
click button "Rate Shipment"
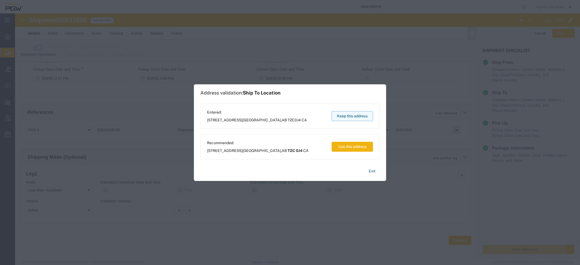
drag, startPoint x: 350, startPoint y: 118, endPoint x: 335, endPoint y: 104, distance: 20.0
click at [350, 118] on button "Keep this address" at bounding box center [352, 116] width 41 height 10
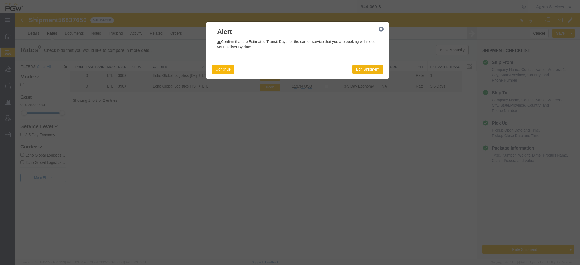
click at [228, 66] on button "Continue" at bounding box center [223, 69] width 23 height 9
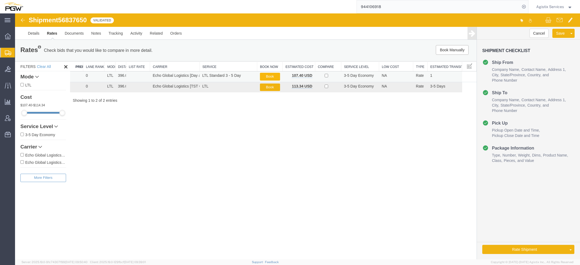
click at [270, 75] on button "Book" at bounding box center [270, 77] width 20 height 8
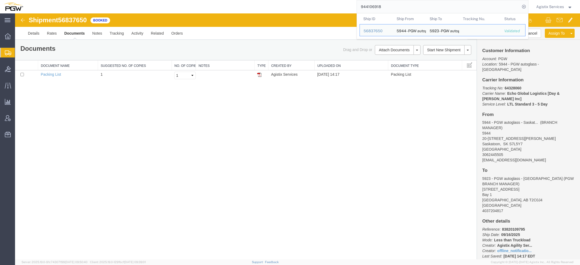
drag, startPoint x: 385, startPoint y: 9, endPoint x: 312, endPoint y: 4, distance: 73.2
click at [314, 4] on div "944106918 Ship ID Ship From Ship To Tracking Nu. Status Ship ID 56837650 Ship F…" at bounding box center [277, 6] width 501 height 13
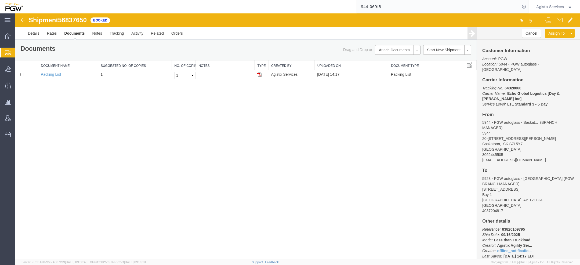
paste input "56836635"
type input "56836635"
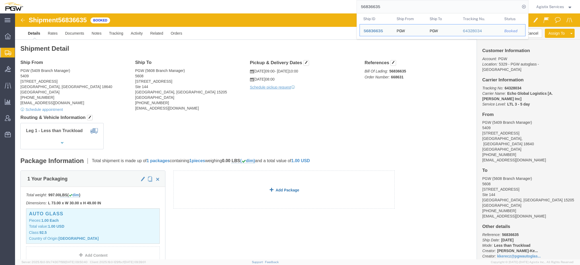
click link "Add Package"
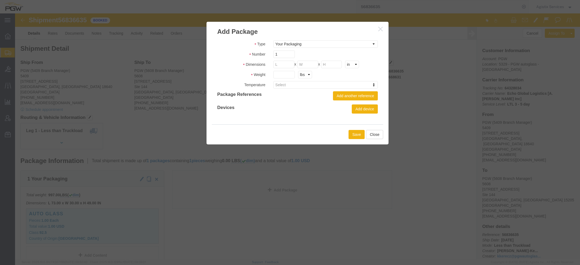
click icon "button"
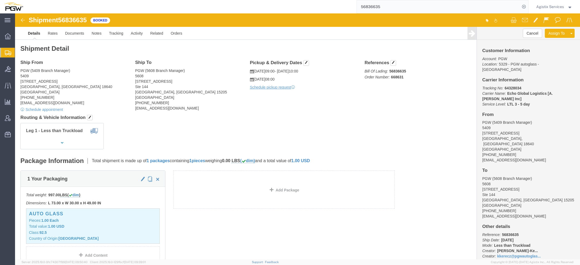
click at [547, 6] on span "Agistix Services" at bounding box center [550, 7] width 28 height 6
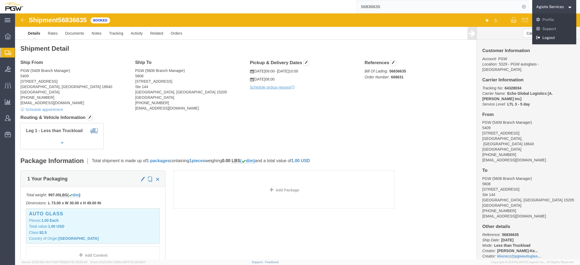
click at [543, 39] on link "Logout" at bounding box center [554, 37] width 44 height 9
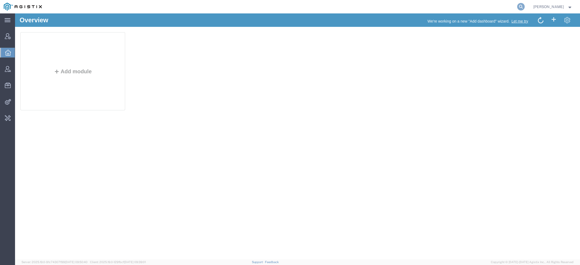
click at [525, 8] on icon at bounding box center [521, 7] width 8 height 8
paste input "john.polandick@syneoshealth.com"
type input "john.polandick@syneoshealth.com"
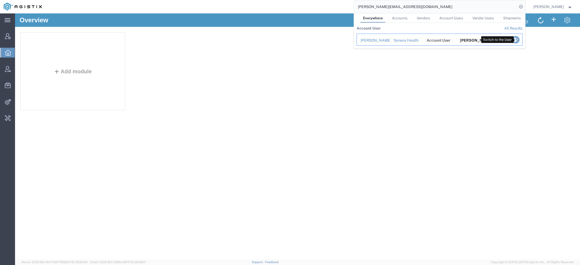
click at [517, 40] on icon "Search Results" at bounding box center [516, 40] width 8 height 8
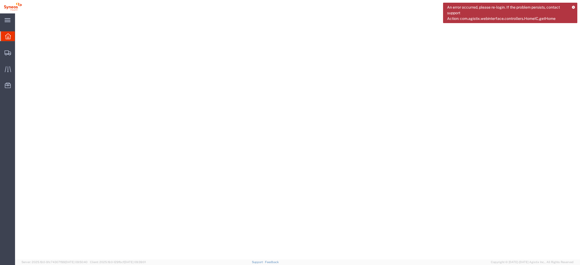
click at [573, 7] on icon at bounding box center [573, 7] width 3 height 3
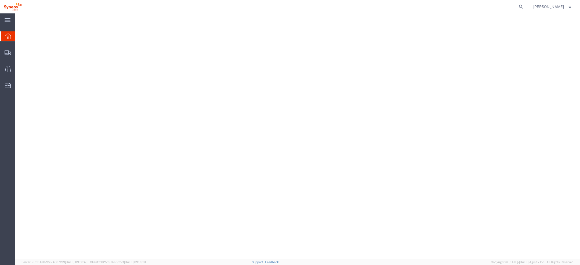
click at [558, 7] on span "[PERSON_NAME]" at bounding box center [548, 7] width 31 height 6
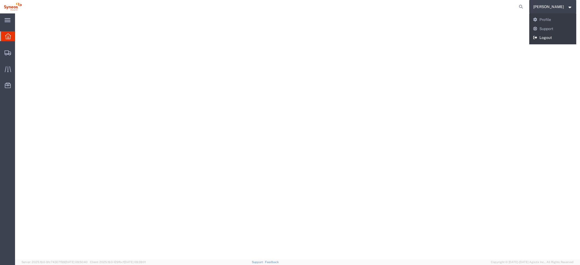
drag, startPoint x: 533, startPoint y: 25, endPoint x: 548, endPoint y: 39, distance: 20.3
click at [548, 39] on link "Logout" at bounding box center [552, 37] width 47 height 9
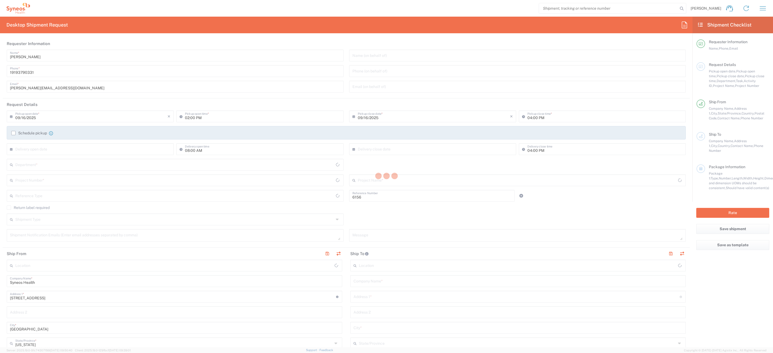
type input "Department"
type input "[GEOGRAPHIC_DATA]"
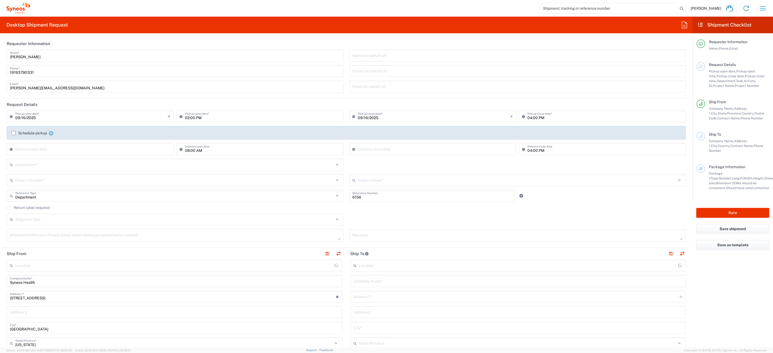
type input "Syneos Health Communications-Westerville OH"
click at [367, 213] on div "Return label required" at bounding box center [346, 210] width 679 height 8
click at [46, 25] on h2 "Desktop Shipment Request" at bounding box center [36, 25] width 61 height 6
copy h2 "n"
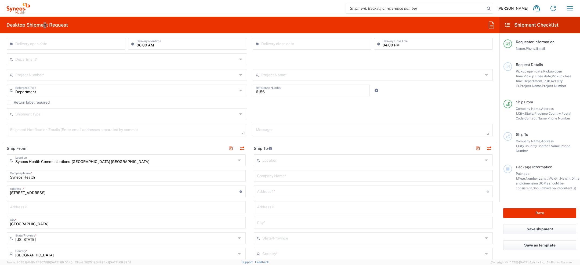
scroll to position [78, 0]
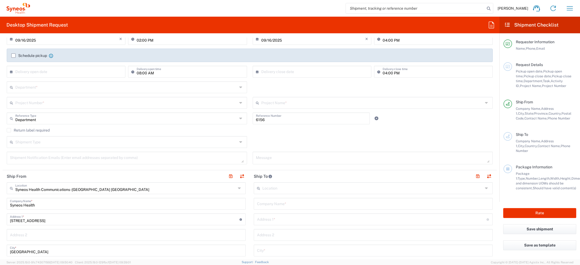
click at [283, 141] on div "Shipment Type Batch Regular" at bounding box center [250, 144] width 492 height 16
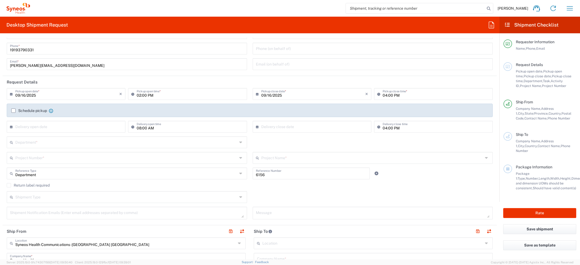
scroll to position [23, 0]
click at [223, 142] on input "text" at bounding box center [126, 140] width 222 height 9
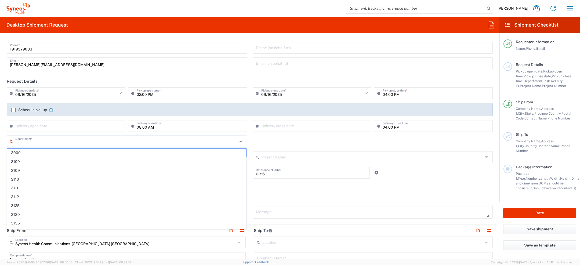
click at [340, 137] on div "Department * 3000 3100 3109 3110 3111 3112 3125 3130 3135 3136 3150 3155 3165 3…" at bounding box center [250, 144] width 492 height 16
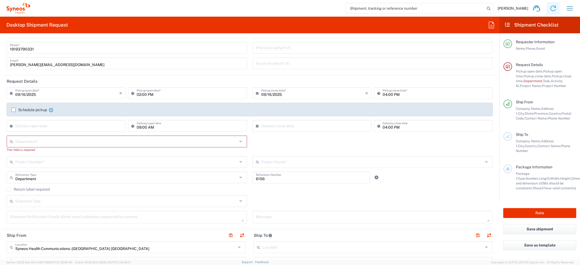
click at [556, 10] on icon at bounding box center [553, 8] width 9 height 9
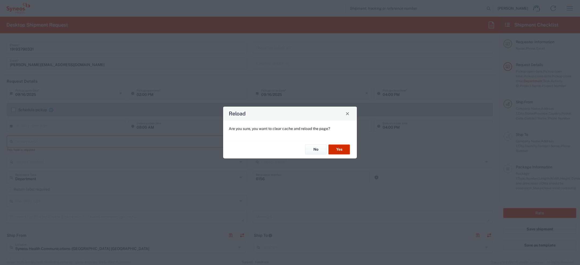
click at [336, 147] on button "Yes" at bounding box center [338, 150] width 21 height 10
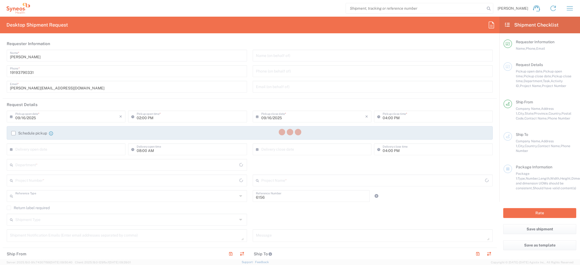
type input "Department"
type input "[US_STATE]"
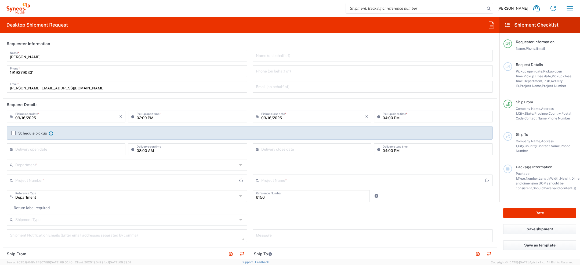
type input "[GEOGRAPHIC_DATA]"
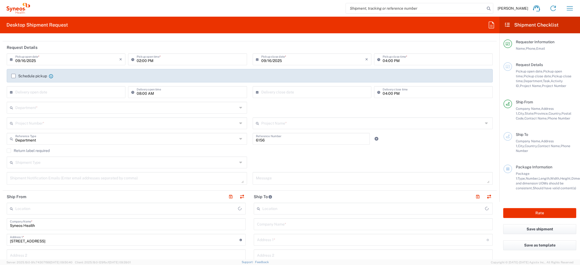
type input "Syneos Health Communications-[GEOGRAPHIC_DATA] [GEOGRAPHIC_DATA]"
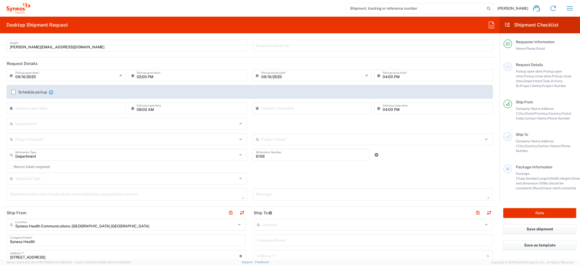
scroll to position [37, 0]
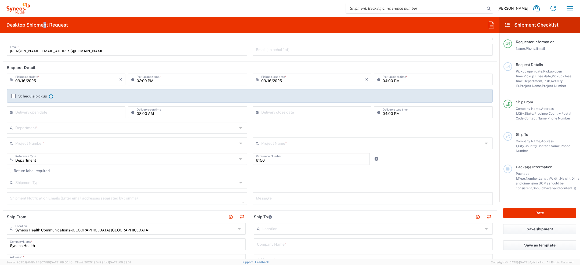
click at [46, 25] on h2 "Desktop Shipment Request" at bounding box center [36, 25] width 61 height 6
copy h2 "n"
click at [73, 25] on agx-form-header "Desktop Shipment Request" at bounding box center [249, 25] width 499 height 17
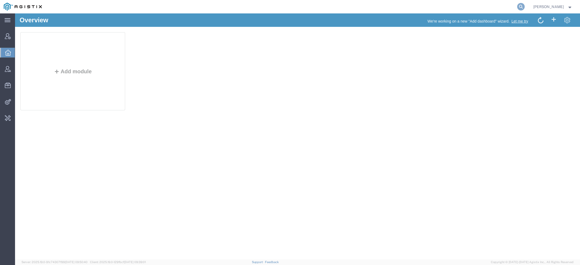
click at [523, 5] on icon at bounding box center [521, 7] width 8 height 8
type input "pgw"
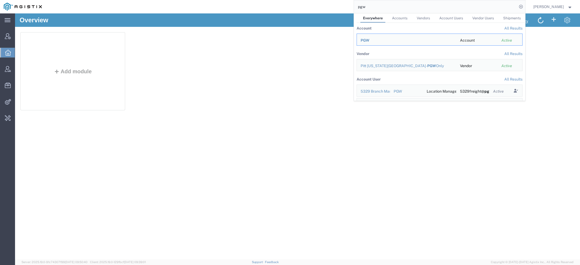
click at [368, 42] on span "PGW" at bounding box center [365, 40] width 9 height 4
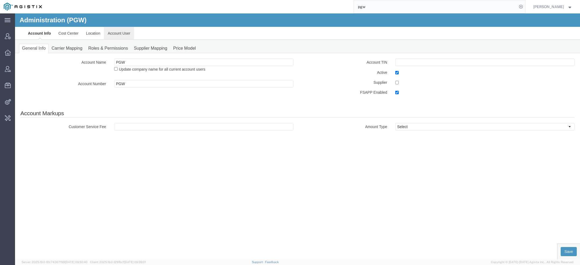
click at [125, 34] on link "Account User" at bounding box center [119, 33] width 30 height 13
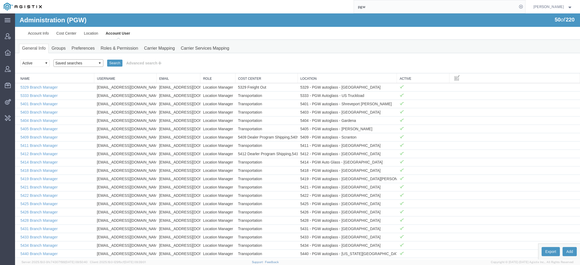
click at [64, 62] on select "Saved searches Exclude Branch Manager Jason Offline user" at bounding box center [78, 63] width 50 height 8
select select "Offline user"
click at [53, 59] on select "Saved searches Exclude Branch Manager Jason Offline user" at bounding box center [78, 63] width 50 height 8
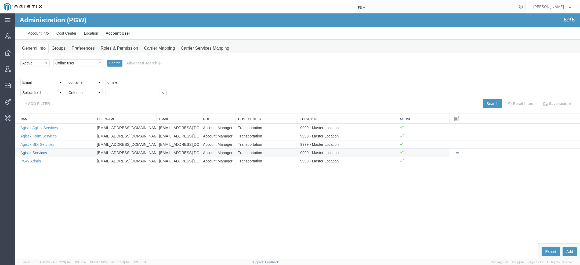
click at [46, 152] on link "Agistix Services" at bounding box center [33, 153] width 27 height 4
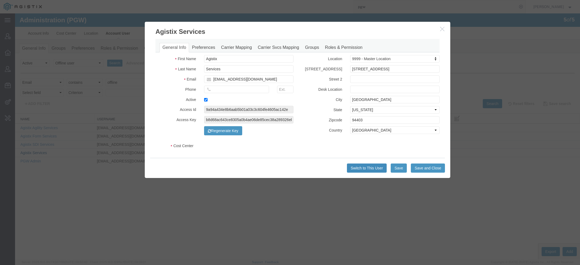
select select "COSTCENTER"
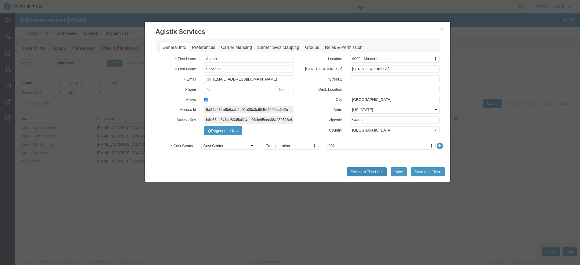
click at [357, 171] on button "Switch to This User" at bounding box center [367, 171] width 40 height 9
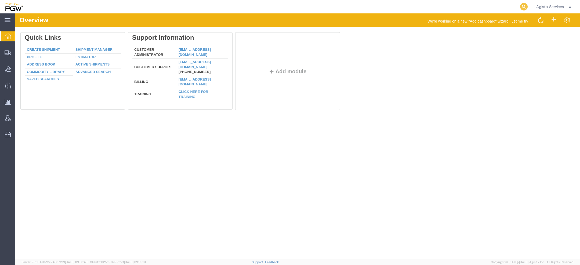
click at [524, 6] on icon at bounding box center [524, 7] width 8 height 8
paste input "577107209"
type input "577107209"
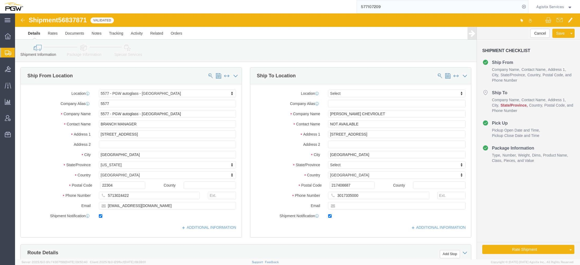
select select "28381"
select select
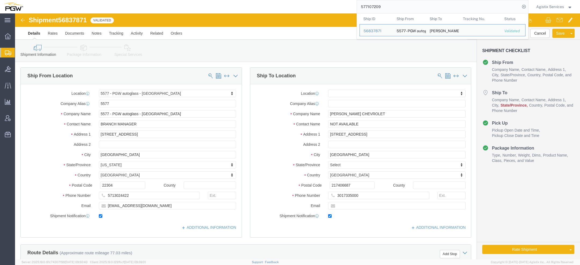
scroll to position [12, 0]
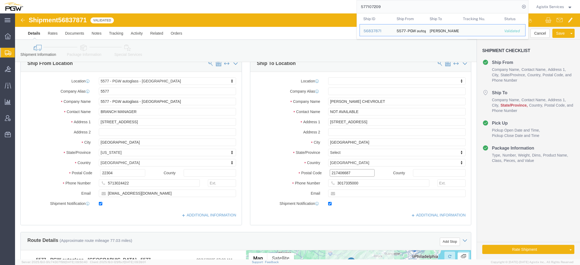
click input "217406687"
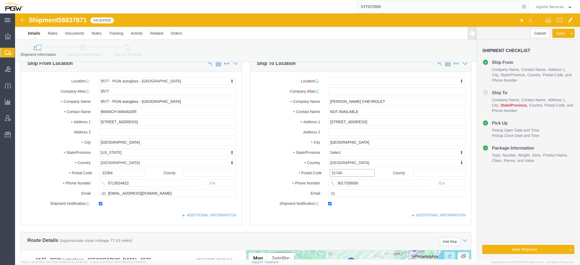
click input "21740"
type input "21740"
select select
type input "mar"
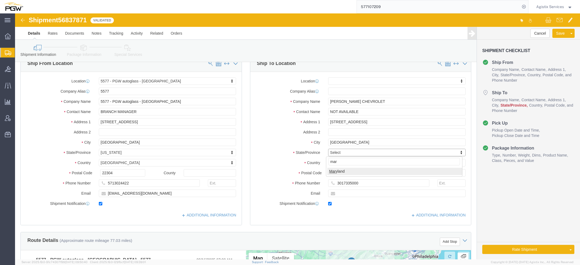
select select
select select "MD"
click button "Rate Shipment"
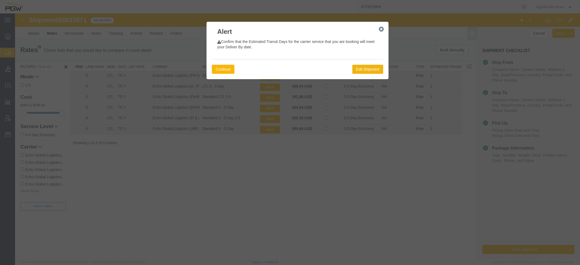
click at [230, 70] on button "Continue" at bounding box center [223, 69] width 23 height 9
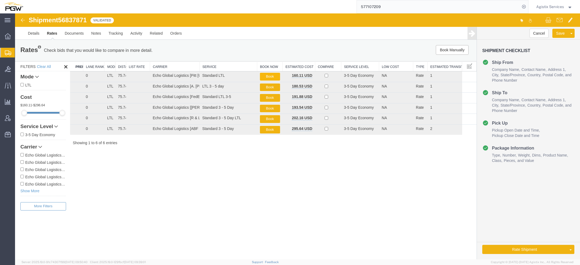
click at [277, 74] on button "Book" at bounding box center [270, 77] width 20 height 8
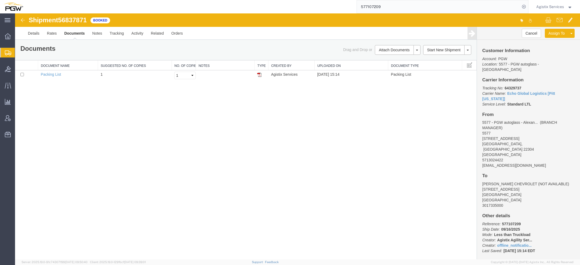
click at [551, 6] on span "Agistix Services" at bounding box center [550, 7] width 28 height 6
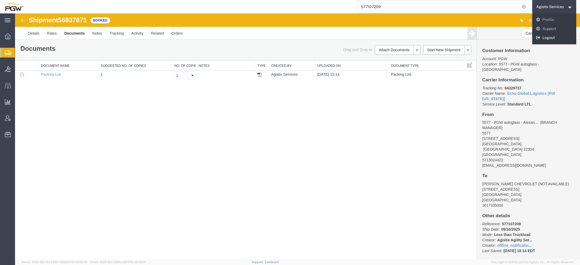
click at [544, 39] on link "Logout" at bounding box center [554, 37] width 44 height 9
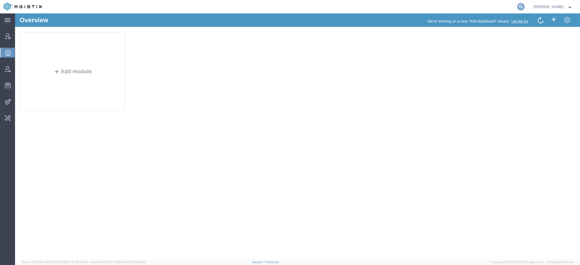
click at [519, 8] on icon at bounding box center [521, 7] width 8 height 8
paste input "1879604491"
type input "1879604491"
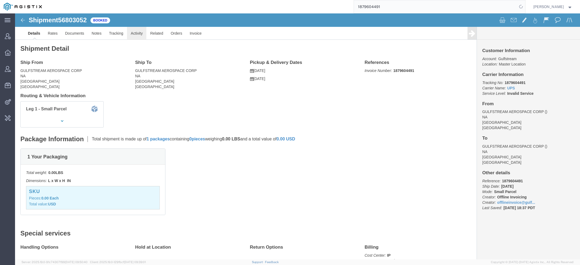
click link "Activity"
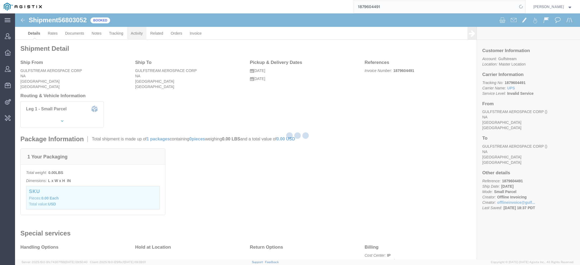
click at [136, 34] on div at bounding box center [297, 136] width 565 height 246
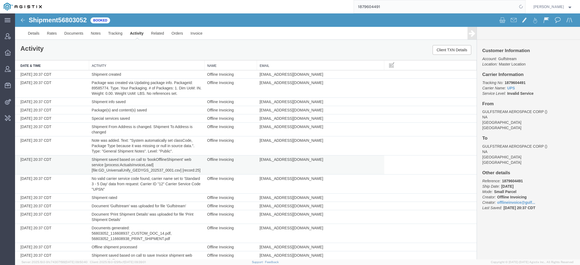
click at [123, 171] on td "Shipment saved based on call to 'bookOfflineShipment' web service [process:Actu…" at bounding box center [146, 164] width 115 height 19
click at [123, 170] on td "Shipment saved based on call to 'bookOfflineShipment' web service [process:Actu…" at bounding box center [146, 164] width 115 height 19
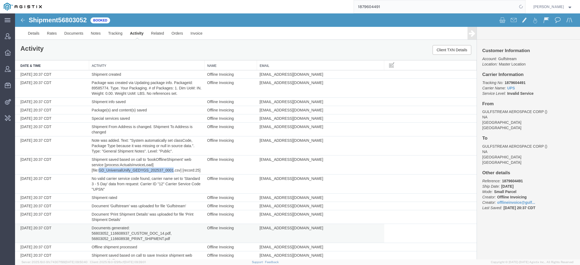
copy td "GD_UniversalUnify_GEDYGS_202537_0001"
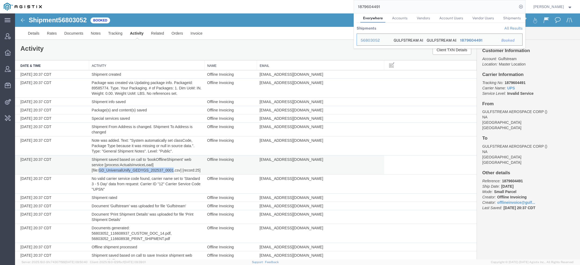
click at [161, 171] on td "Shipment saved based on call to 'bookOfflineShipment' web service [process:Actu…" at bounding box center [146, 164] width 115 height 19
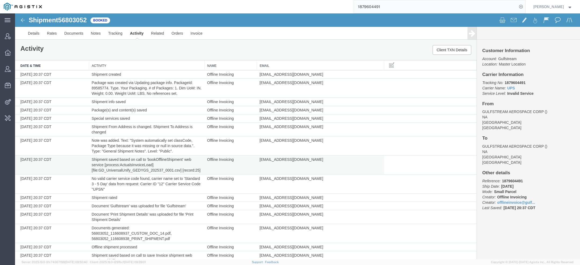
click at [161, 171] on td "Shipment saved based on call to 'bookOfflineShipment' web service [process:Actu…" at bounding box center [146, 164] width 115 height 19
copy td "GD_UniversalUnify_GEDYGS_202537_0001"
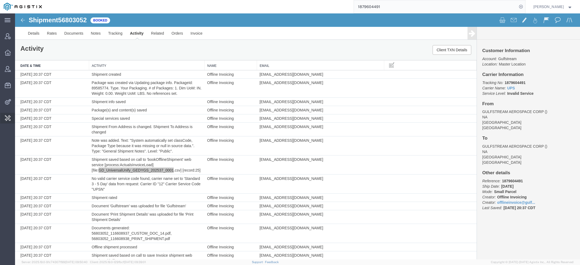
click at [0, 0] on span "Change Carrier" at bounding box center [0, 0] width 0 height 0
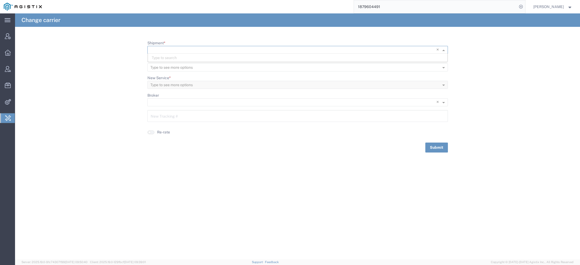
click at [188, 48] on input "Shipment *" at bounding box center [286, 50] width 272 height 8
paste input "56816853"
type input "56816853"
click at [175, 57] on div "No items found" at bounding box center [297, 58] width 299 height 8
click at [175, 58] on div "56816853" at bounding box center [297, 58] width 299 height 8
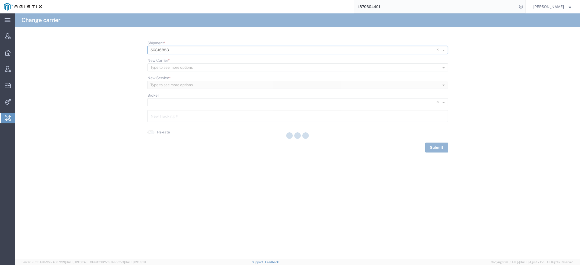
type input "1Z1761140194632452"
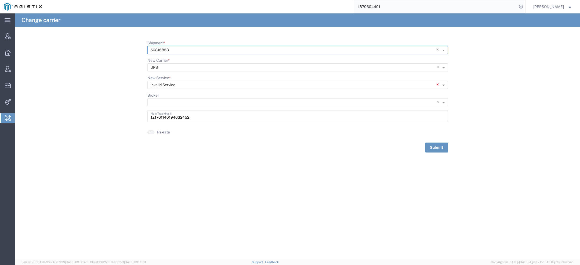
click at [436, 84] on span "×" at bounding box center [438, 85] width 5 height 8
paste input "Next Day Air"
type input "Next Day Air"
click at [201, 94] on div "Next Day Air" at bounding box center [297, 93] width 299 height 8
click at [438, 150] on button "Submit" at bounding box center [436, 148] width 23 height 10
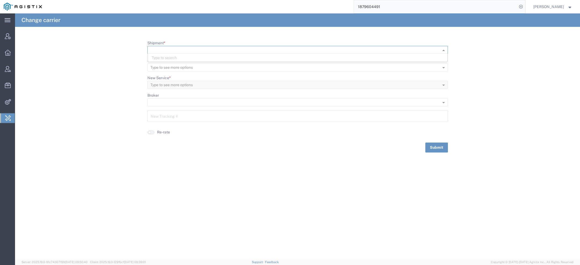
click at [168, 51] on input "Shipment *" at bounding box center [288, 50] width 277 height 8
paste input "56816858"
type input "56816858"
click at [169, 57] on span "56816858" at bounding box center [161, 58] width 19 height 4
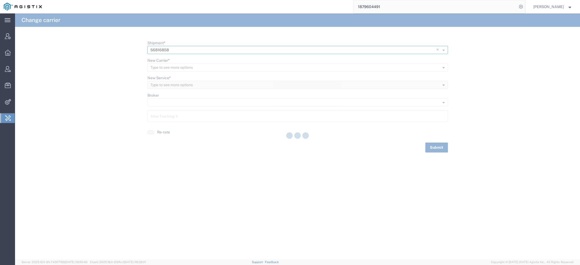
type input "1Z1761140197245679"
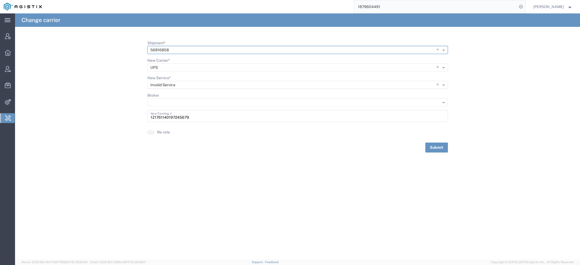
click at [436, 84] on div at bounding box center [292, 85] width 289 height 8
click at [438, 85] on span "×" at bounding box center [438, 85] width 5 height 8
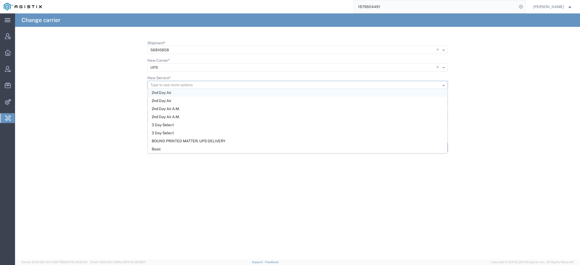
paste input "Next Day Air"
type input "Next Day Air"
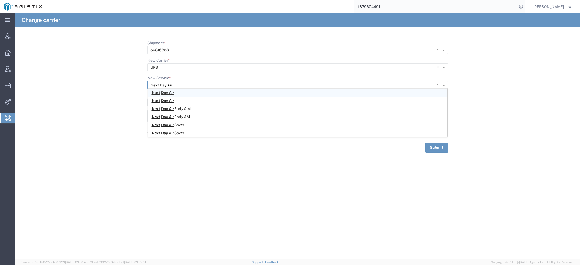
click at [207, 92] on div "Next Day Air" at bounding box center [297, 93] width 299 height 8
click at [430, 147] on button "Submit" at bounding box center [436, 148] width 23 height 10
click at [196, 49] on input "Shipment *" at bounding box center [288, 50] width 277 height 8
paste input "56816862"
type input "56816862"
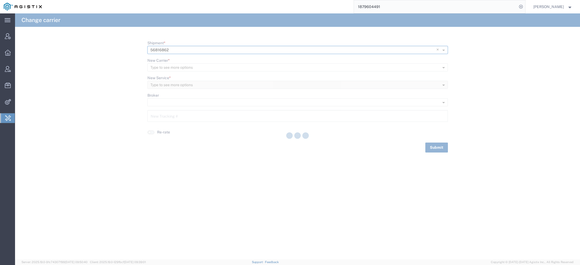
type input "1Z1761140197544140"
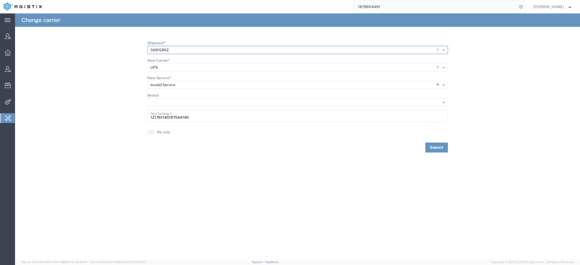
click at [438, 85] on span "×" at bounding box center [438, 85] width 5 height 8
paste input "Next Day Air"
type input "Next Day Air"
click at [230, 89] on div "Next Day Air" at bounding box center [297, 93] width 299 height 8
click at [432, 151] on button "Submit" at bounding box center [436, 148] width 23 height 10
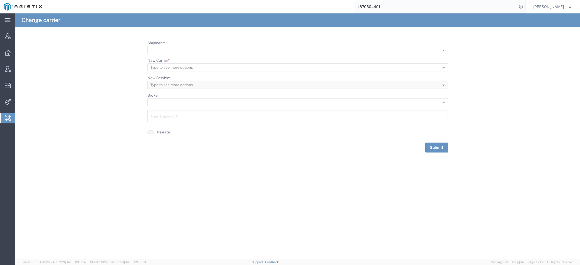
click at [192, 48] on input "Shipment *" at bounding box center [288, 50] width 277 height 8
paste input "56816867"
type input "56816867"
click at [180, 57] on div "56816867" at bounding box center [297, 58] width 299 height 8
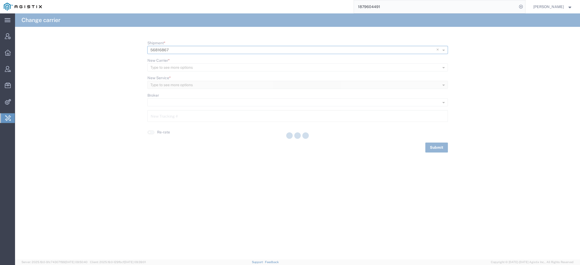
type input "1Z5813730199586012"
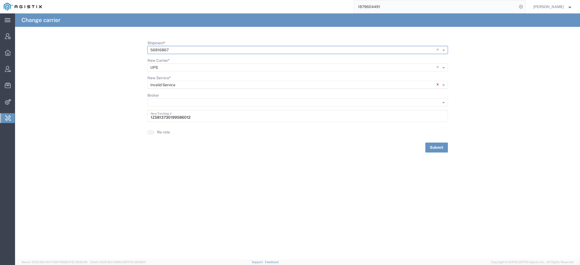
click at [437, 83] on span "×" at bounding box center [438, 85] width 5 height 8
paste input "Next Day Air"
type input "Next Day Air"
click at [217, 91] on div "Next Day Air" at bounding box center [297, 93] width 299 height 8
click at [439, 150] on button "Submit" at bounding box center [436, 148] width 23 height 10
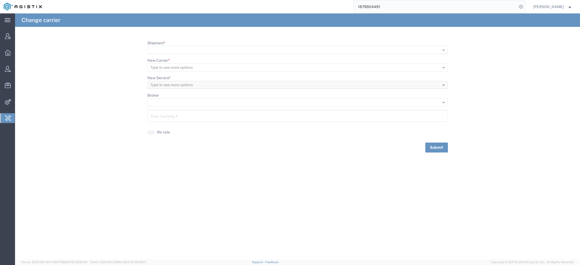
click at [227, 48] on input "Shipment *" at bounding box center [288, 50] width 277 height 8
paste input "56816910"
type input "56816910"
click at [209, 58] on div "56816910" at bounding box center [297, 58] width 299 height 8
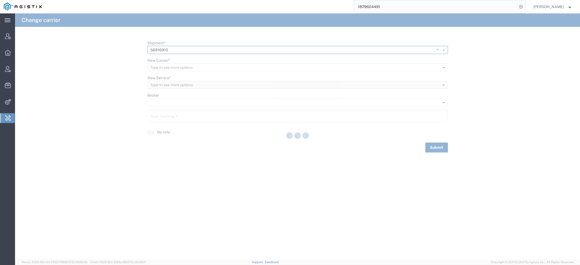
type input "1Z4831121592194478"
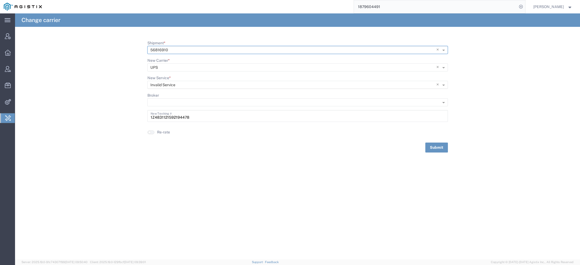
click at [437, 83] on span "×" at bounding box center [438, 85] width 5 height 8
paste input "Next Day Air Early"
type input "Next Day Air Early"
click at [249, 91] on div "Next Day Air Early A.M." at bounding box center [297, 93] width 299 height 8
click at [434, 148] on button "Submit" at bounding box center [436, 148] width 23 height 10
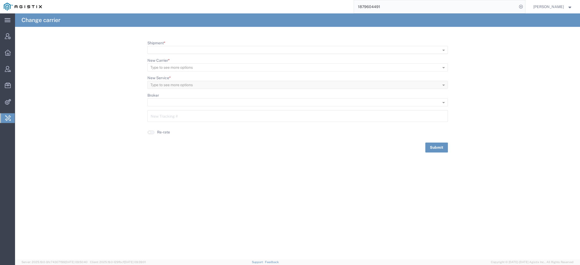
click at [207, 50] on input "Shipment *" at bounding box center [288, 50] width 277 height 8
paste input "56817091"
type input "56817091"
click at [206, 58] on div "56817091" at bounding box center [297, 58] width 299 height 8
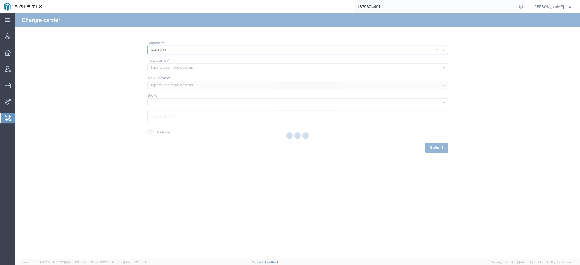
type input "1Z0FH2530141773582"
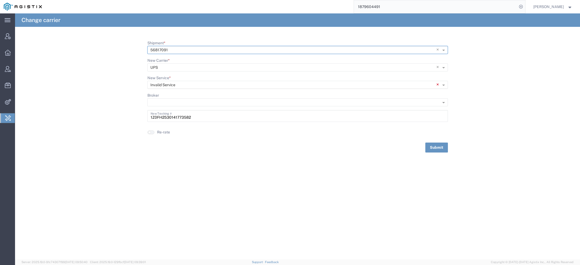
click at [438, 84] on span "×" at bounding box center [438, 85] width 5 height 8
paste input "Next Day Air"
type input "Next Day Air"
click at [303, 92] on div "Next Day Air" at bounding box center [297, 93] width 299 height 8
click at [435, 149] on button "Submit" at bounding box center [436, 148] width 23 height 10
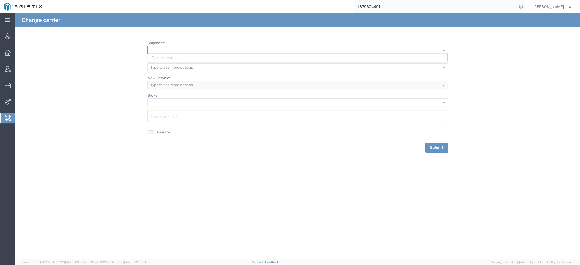
click at [194, 50] on input "Shipment *" at bounding box center [288, 50] width 277 height 8
paste input "56817151"
type input "56817151"
click at [190, 58] on div "No items found" at bounding box center [297, 58] width 299 height 8
click at [190, 58] on div "56817151" at bounding box center [297, 58] width 299 height 8
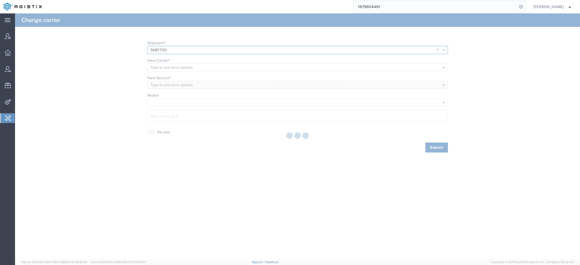
type input "1ZYV23480192324371"
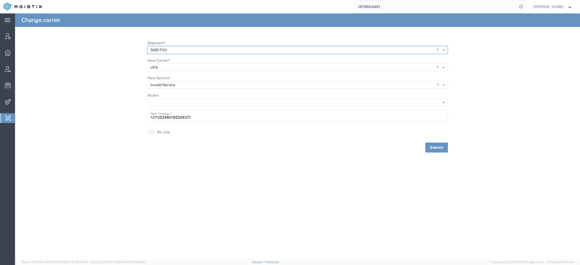
click at [436, 83] on span "×" at bounding box center [438, 85] width 5 height 8
paste input "Next Day Air"
type input "Next Day Air"
click at [247, 91] on div "Next Day Air" at bounding box center [297, 93] width 299 height 8
click at [437, 150] on button "Submit" at bounding box center [436, 148] width 23 height 10
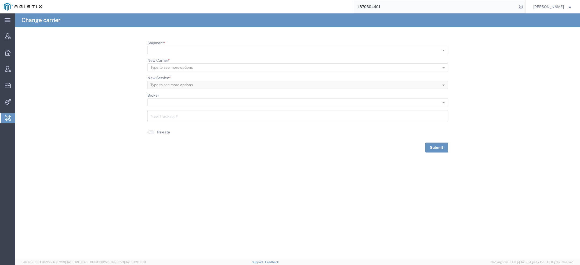
click at [216, 48] on input "Shipment *" at bounding box center [288, 50] width 277 height 8
paste input "56803052"
type input "56803052"
click at [199, 57] on div "56803052" at bounding box center [297, 58] width 299 height 8
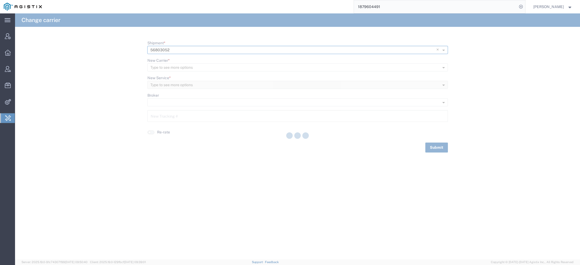
type input "1879604491"
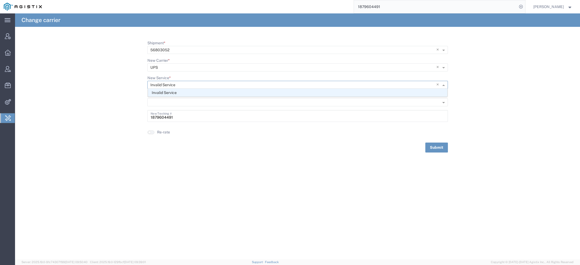
click at [435, 83] on div at bounding box center [292, 85] width 289 height 8
click at [438, 85] on span "×" at bounding box center [438, 85] width 5 height 8
paste input "Ground"
type input "Ground"
click at [223, 92] on div "Ground" at bounding box center [297, 93] width 299 height 8
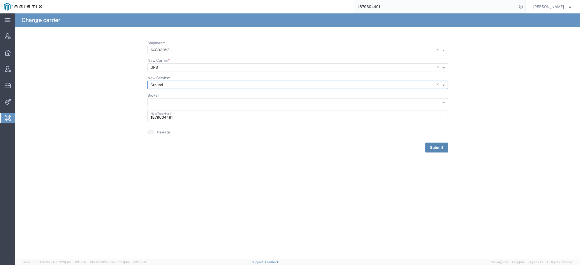
click at [447, 146] on button "Submit" at bounding box center [436, 148] width 23 height 10
click at [217, 51] on input "Shipment *" at bounding box center [288, 50] width 277 height 8
paste input "56803629"
type input "56803629"
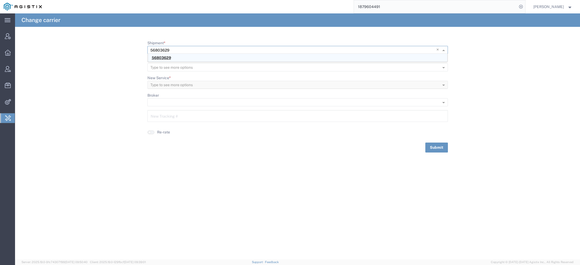
click at [205, 59] on div "56803629" at bounding box center [297, 58] width 299 height 8
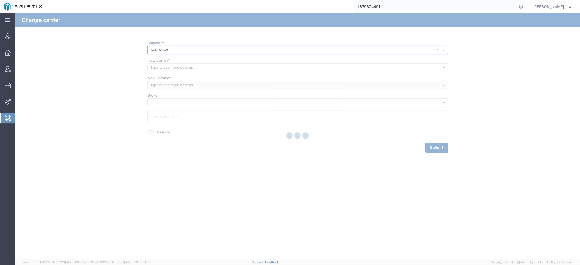
type input "1Z2023550176902441"
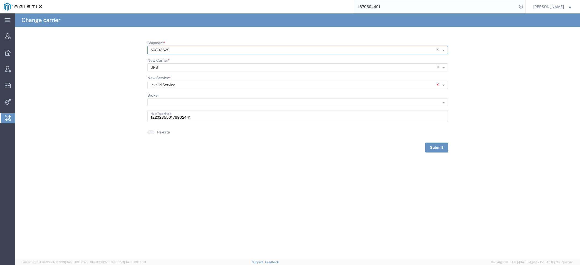
click at [438, 83] on span "×" at bounding box center [438, 85] width 5 height 8
paste input "Next Day Air"
type input "Next Day Air"
click at [248, 90] on div "Next Day Air" at bounding box center [297, 93] width 299 height 8
click at [441, 144] on button "Submit" at bounding box center [436, 148] width 23 height 10
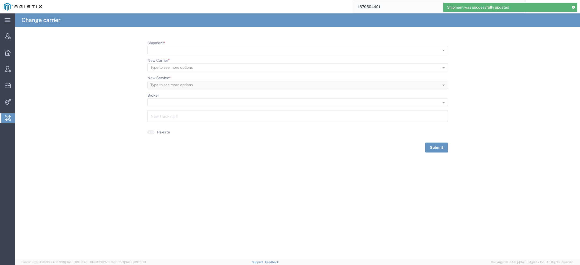
click at [241, 49] on input "Shipment *" at bounding box center [288, 50] width 277 height 8
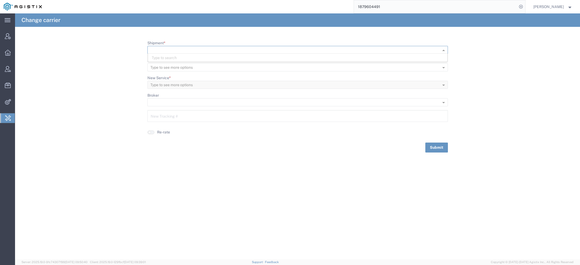
paste input "56803643"
type input "56803643"
click at [198, 58] on div "56803643" at bounding box center [297, 58] width 299 height 8
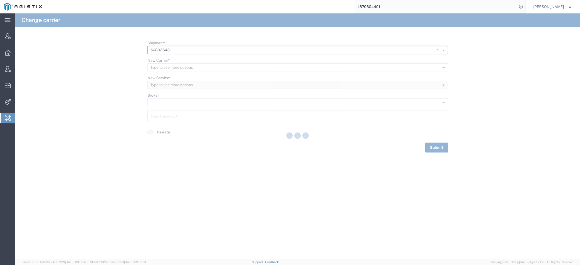
type input "1Z3241570186971646"
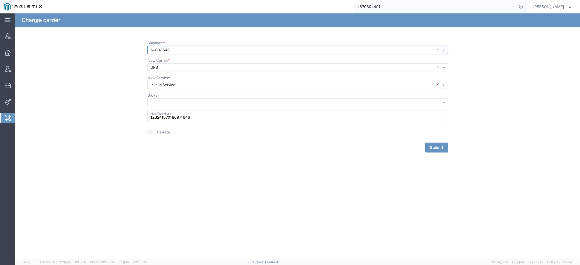
click at [438, 83] on span "×" at bounding box center [438, 85] width 5 height 8
paste input "Next Day Air"
type input "Next Day Air"
click at [173, 94] on span "Day Air" at bounding box center [167, 92] width 13 height 4
click at [434, 145] on button "Submit" at bounding box center [436, 148] width 23 height 10
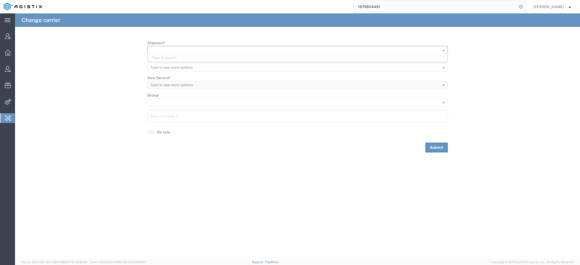
click at [208, 51] on input "Shipment *" at bounding box center [288, 50] width 277 height 8
paste input "56803652"
type input "56803652"
click at [187, 57] on div "56803652" at bounding box center [297, 58] width 299 height 8
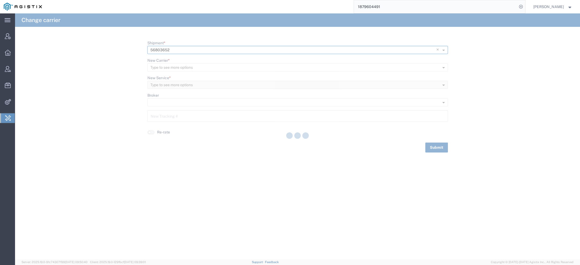
type input "1ZF361Y00140033008"
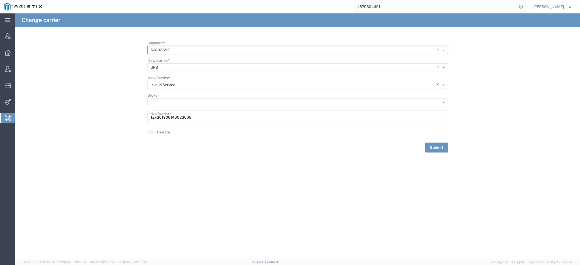
click at [437, 84] on span "×" at bounding box center [438, 85] width 5 height 8
paste input "Next Day Air"
type input "Next Day Air"
click at [188, 92] on div "Next Day Air" at bounding box center [297, 93] width 299 height 8
click at [432, 145] on button "Submit" at bounding box center [436, 148] width 23 height 10
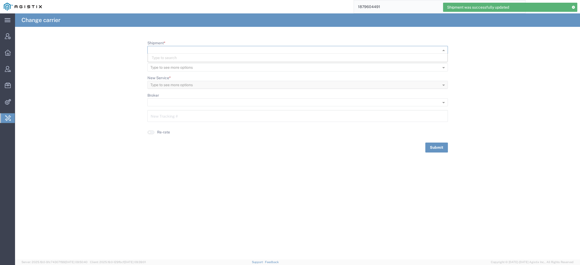
click at [213, 50] on input "Shipment *" at bounding box center [288, 50] width 277 height 8
paste input "56800494"
type input "56800494"
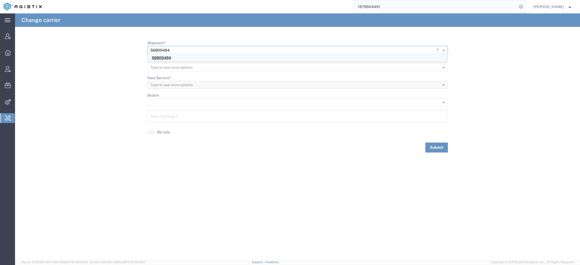
click at [197, 57] on div "56800494" at bounding box center [297, 58] width 299 height 8
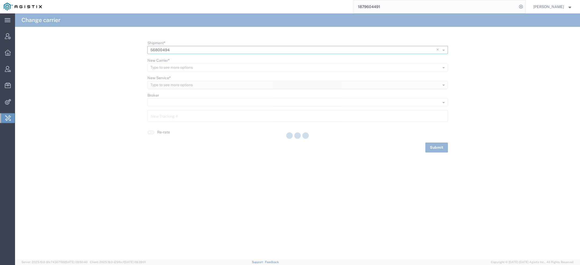
type input "1Z1A9T530366136220"
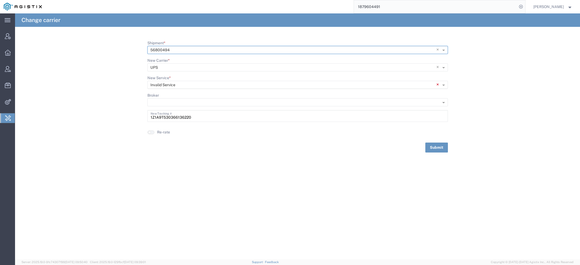
click at [438, 84] on span "×" at bounding box center [438, 85] width 5 height 8
paste input "Ground"
type input "Ground"
click at [250, 92] on div "Ground" at bounding box center [297, 93] width 299 height 8
click at [436, 152] on button "Submit" at bounding box center [436, 148] width 23 height 10
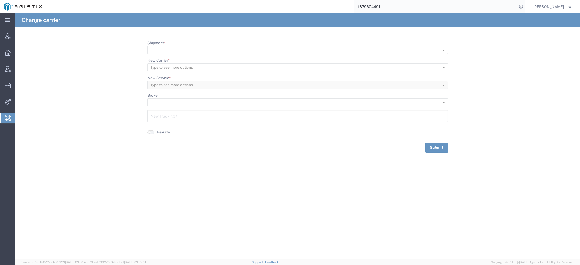
click at [182, 47] on input "Shipment *" at bounding box center [288, 50] width 277 height 8
paste input "56791483"
type input "56791483"
click at [170, 57] on span "56791483" at bounding box center [161, 58] width 19 height 4
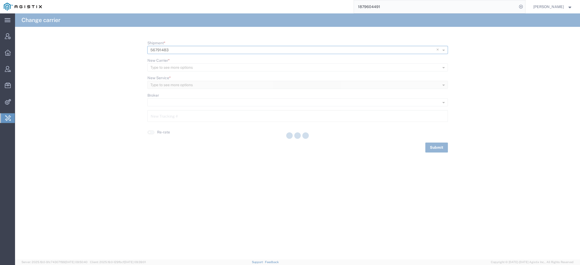
type input "1621864042"
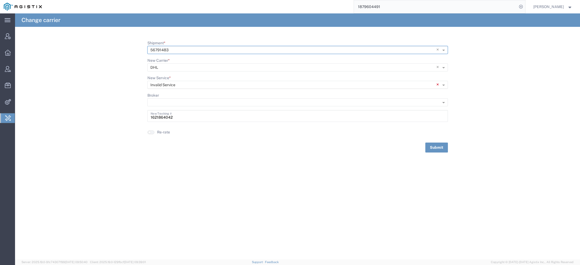
click at [436, 84] on span "×" at bounding box center [438, 85] width 5 height 8
type input "domes"
click at [204, 101] on div "Domes tic Express" at bounding box center [297, 101] width 299 height 8
click at [436, 147] on button "Submit" at bounding box center [436, 148] width 23 height 10
click at [197, 49] on input "Shipment *" at bounding box center [288, 50] width 277 height 8
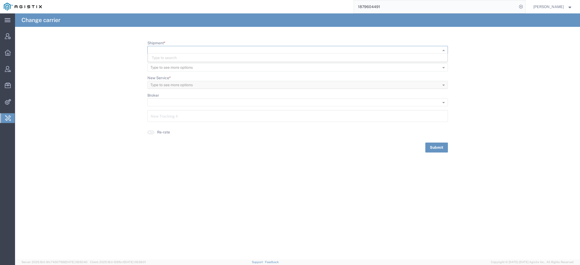
paste input "56789457"
type input "56789457"
click at [175, 56] on div "56789457" at bounding box center [297, 58] width 299 height 8
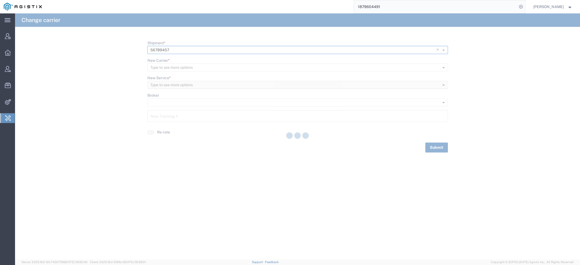
type input "000000244"
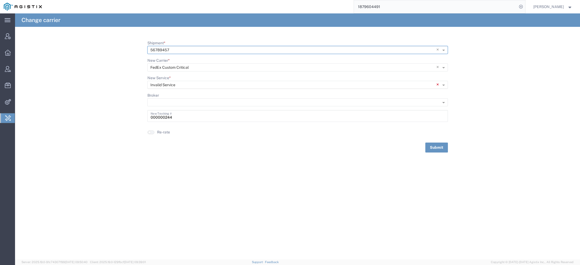
click at [437, 84] on span "×" at bounding box center [438, 85] width 5 height 8
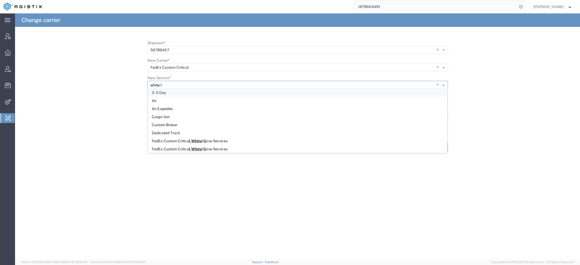
type input "white"
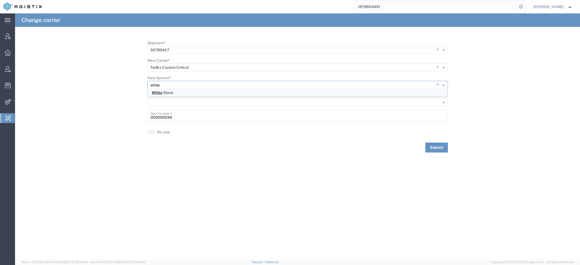
click at [322, 90] on div "White G l o v e" at bounding box center [297, 93] width 299 height 8
click at [439, 148] on button "Submit" at bounding box center [436, 148] width 23 height 10
